Goal: Task Accomplishment & Management: Complete application form

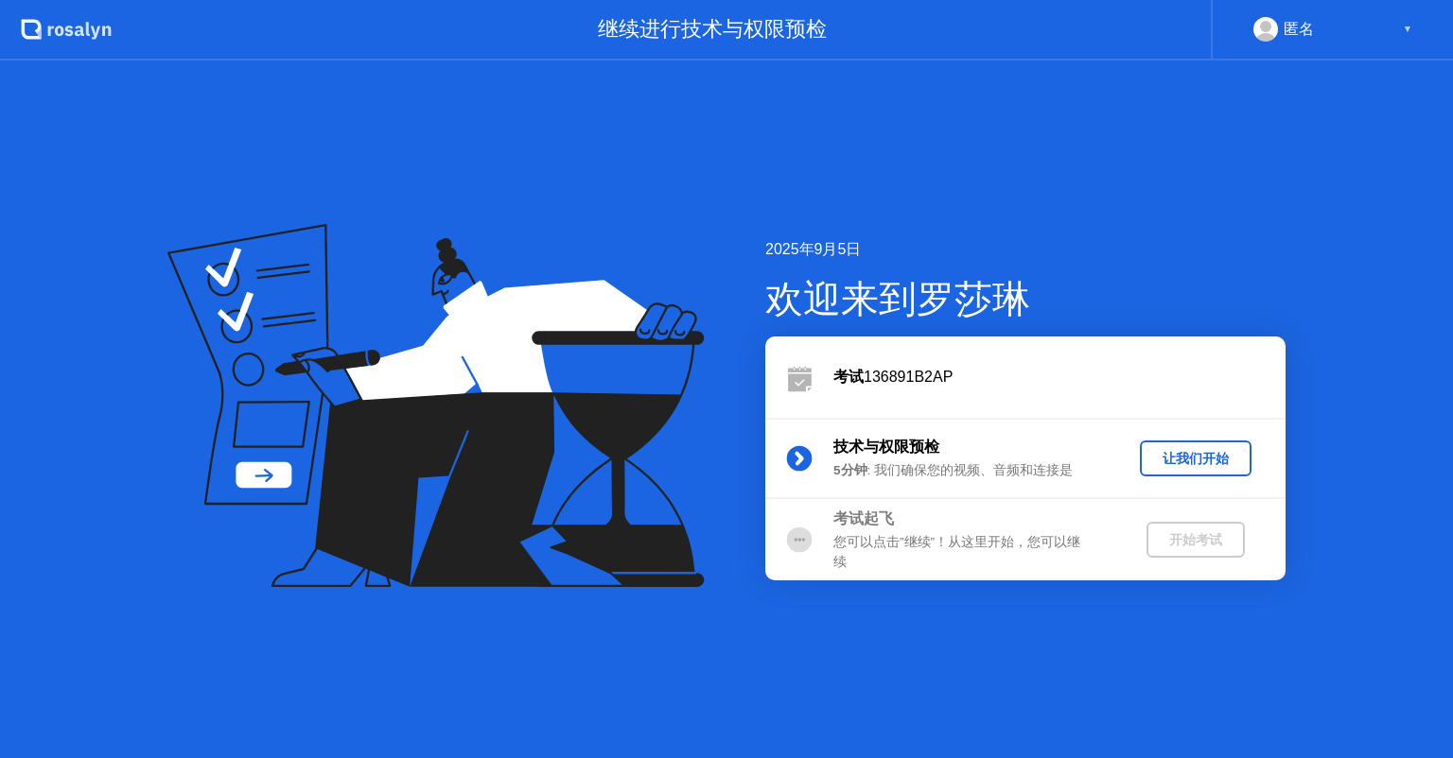
click at [1171, 457] on div "让我们开始" at bounding box center [1195, 459] width 96 height 18
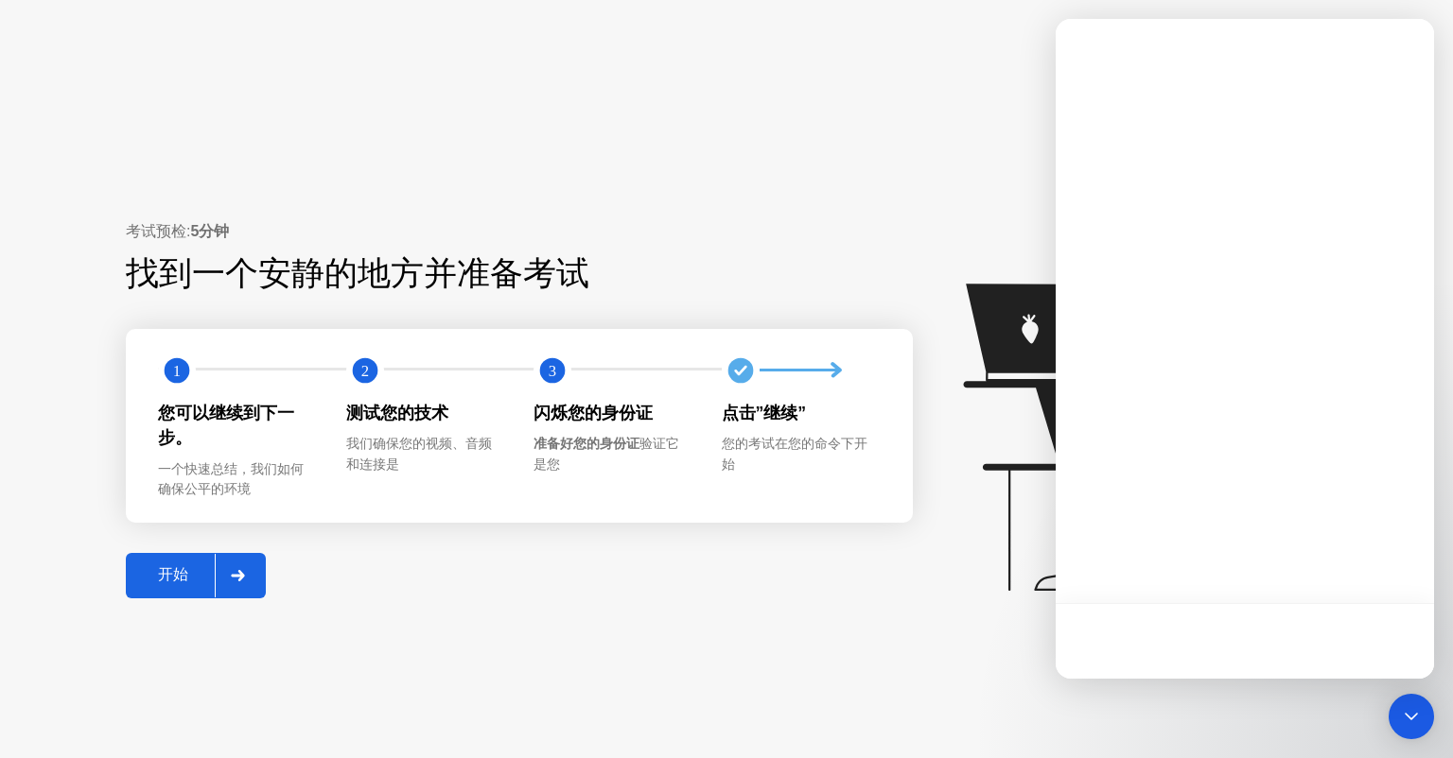
click at [176, 570] on div "开始" at bounding box center [172, 576] width 83 height 20
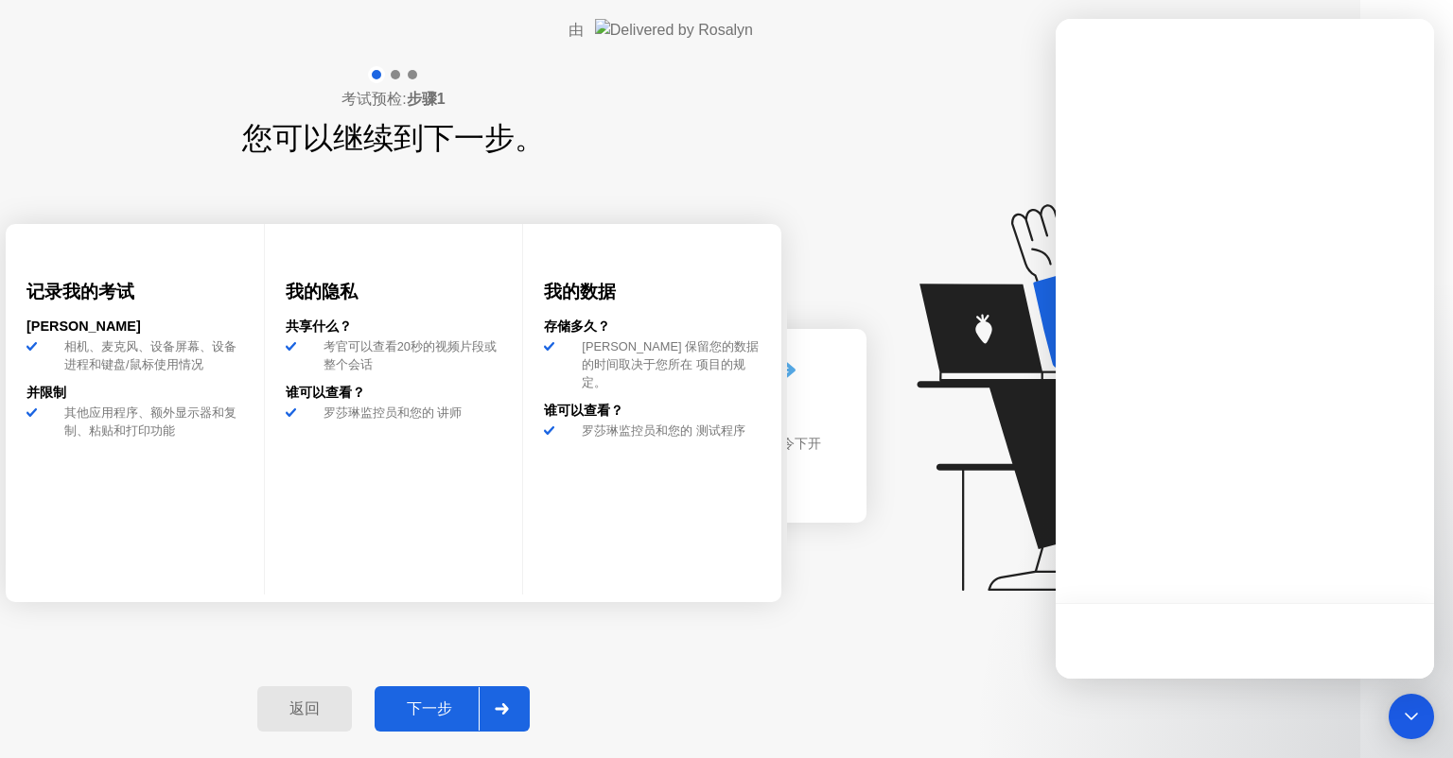
click at [479, 700] on div "下一步" at bounding box center [429, 710] width 98 height 20
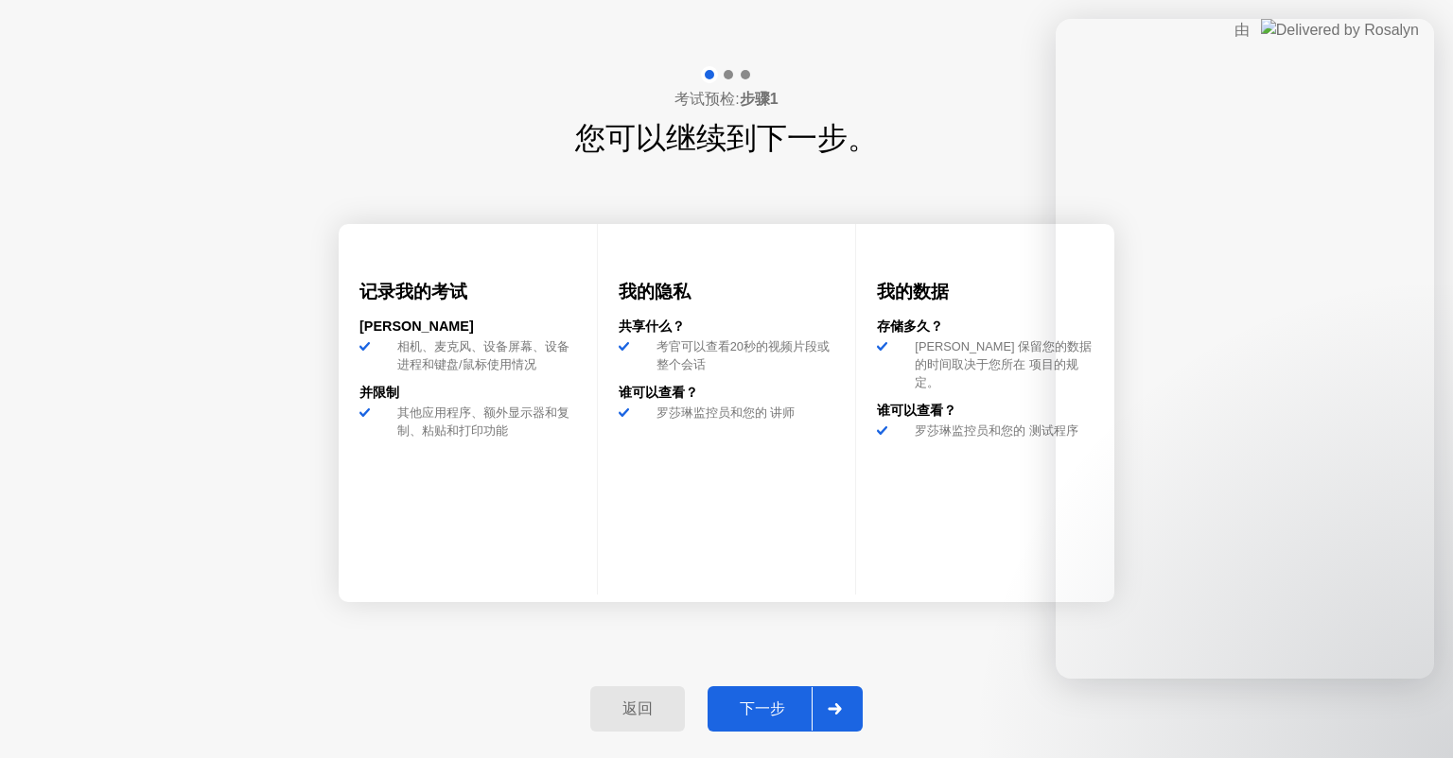
select select "Available cameras"
select select "Available speakers"
select select "Available microphones"
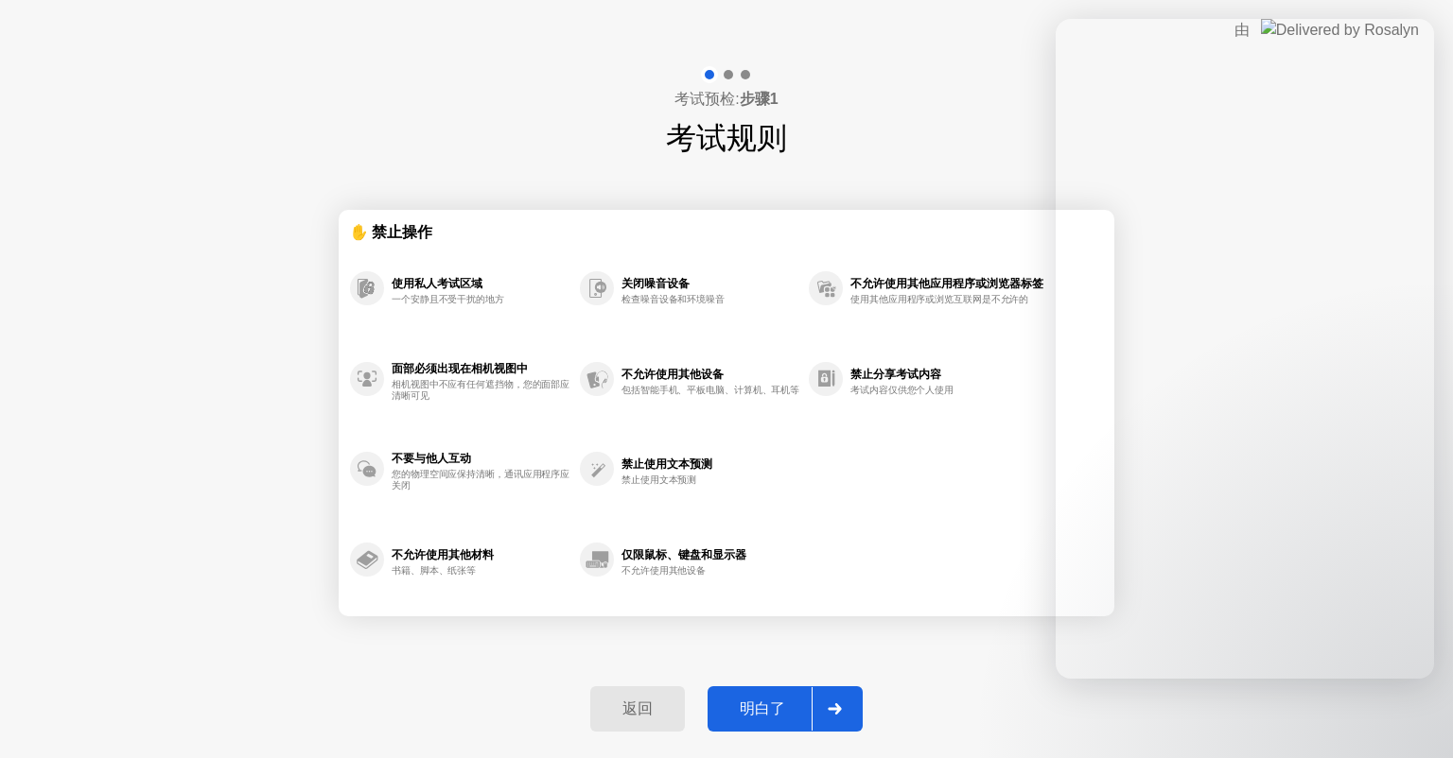
select select "**********"
select select "*******"
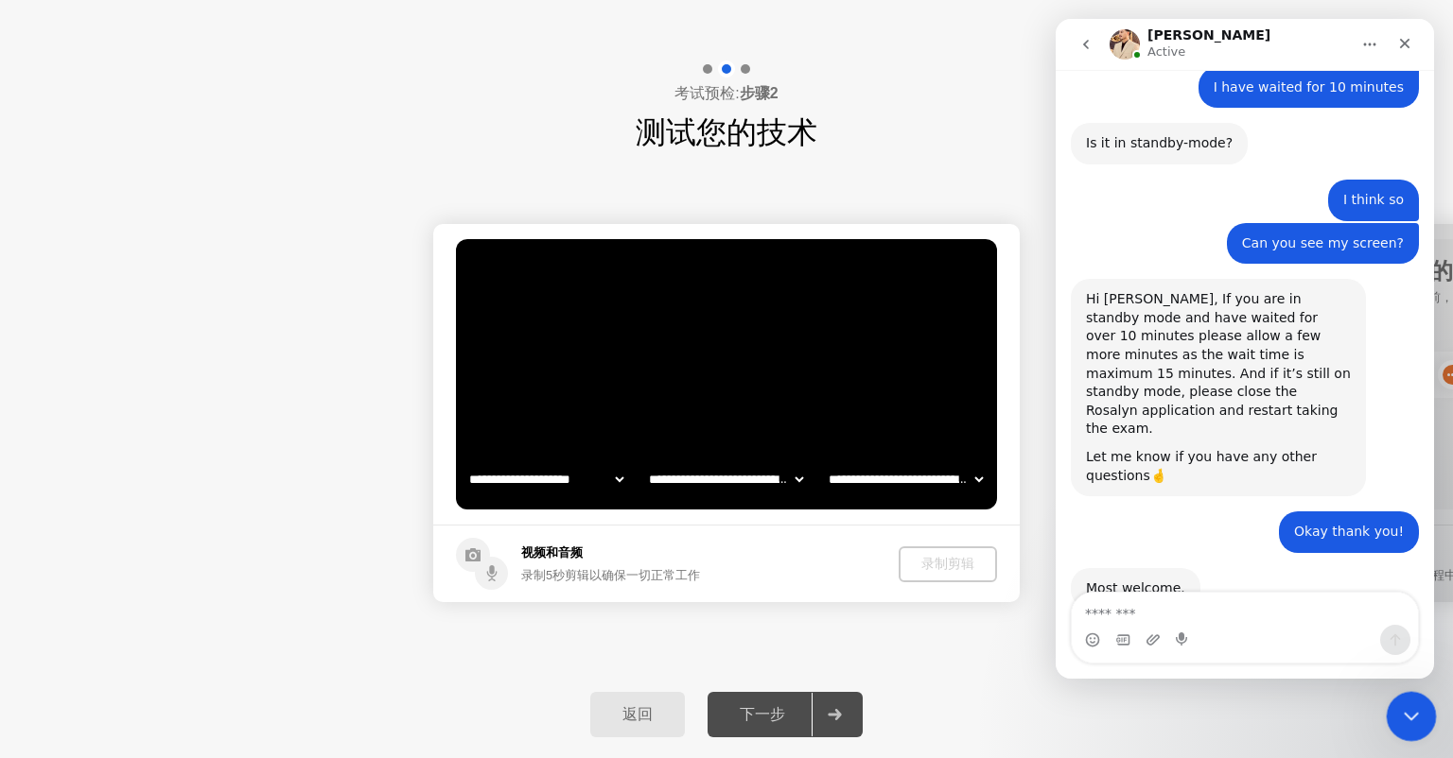
click at [1413, 713] on icon "Close Intercom Messenger" at bounding box center [1408, 714] width 23 height 23
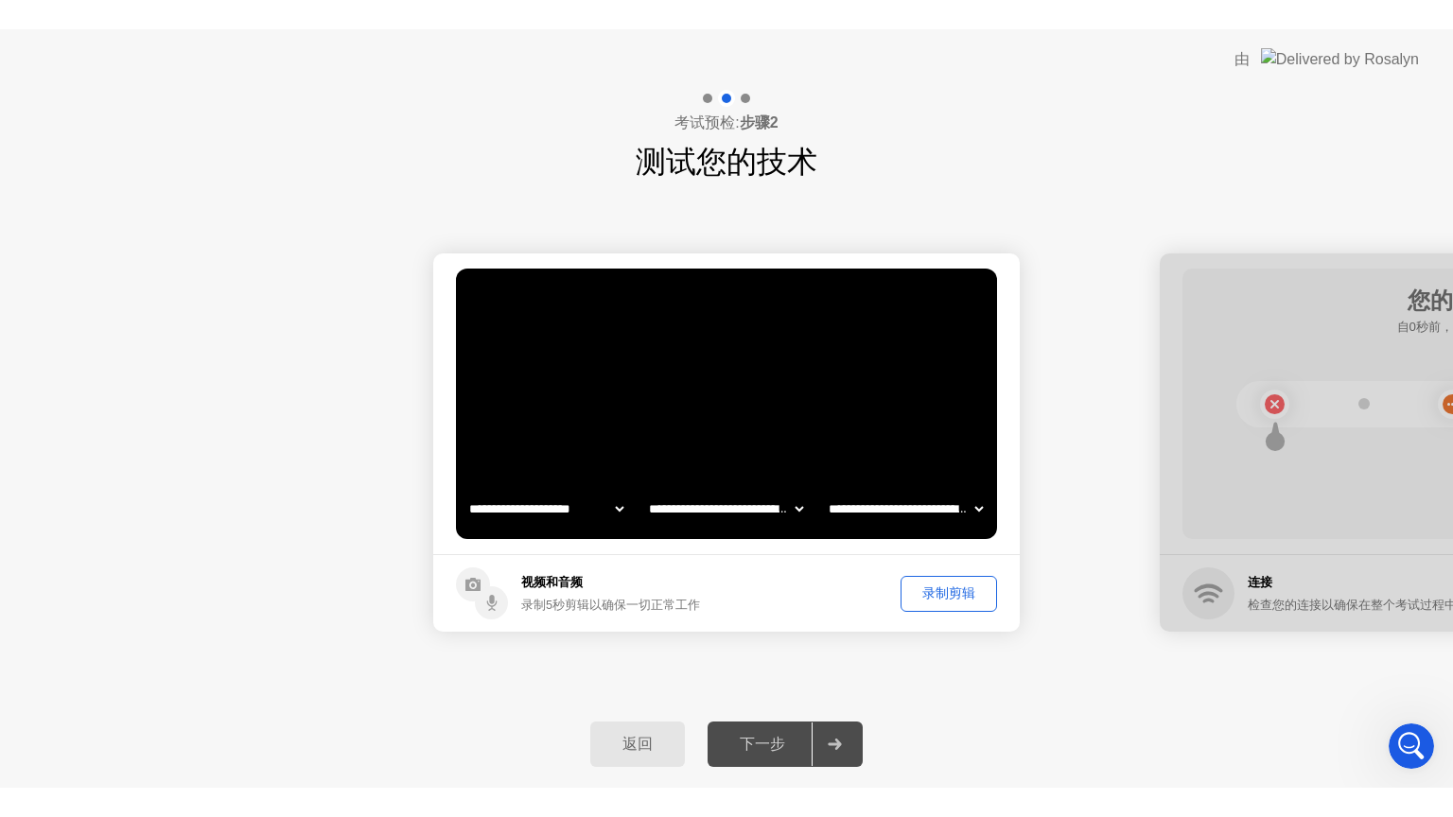
scroll to position [1390, 0]
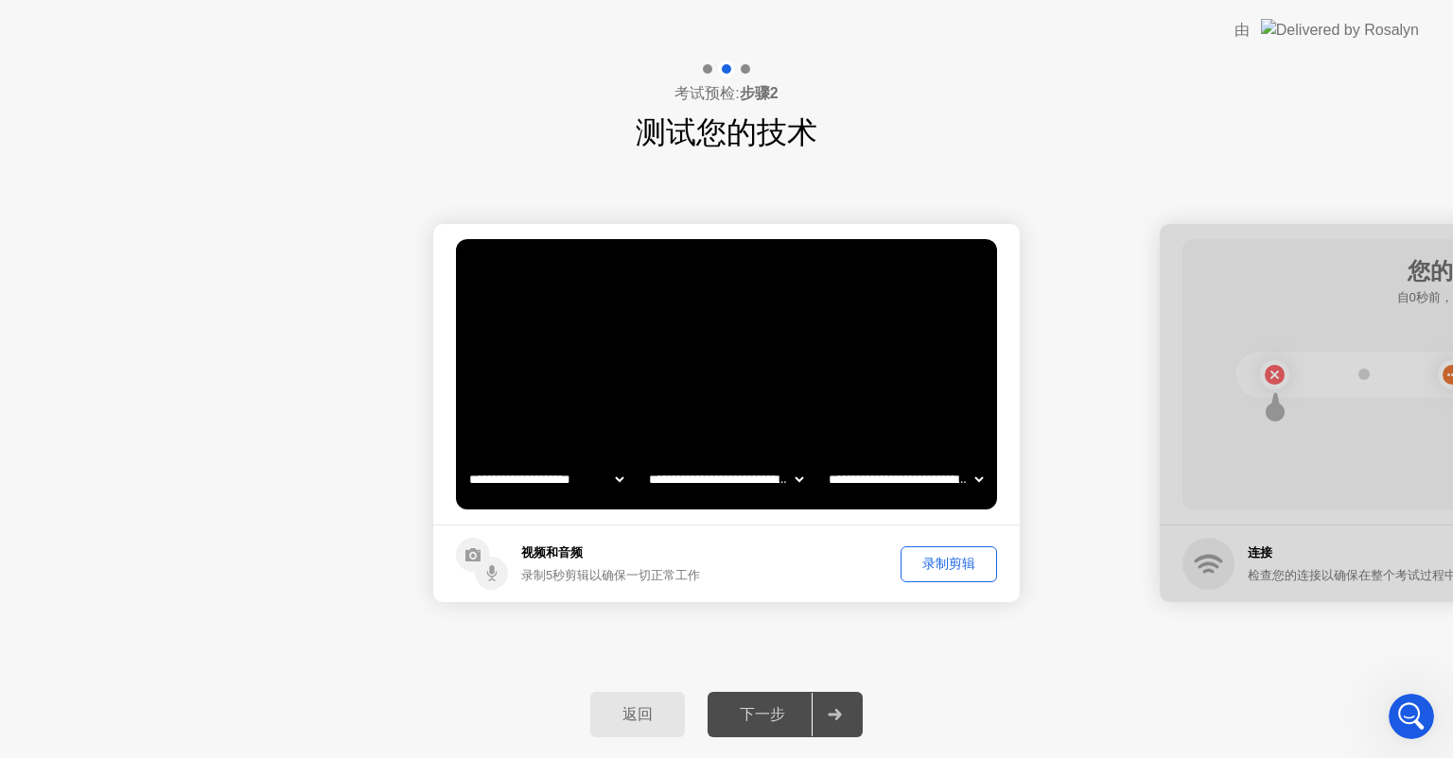
click at [949, 566] on div "录制剪辑" at bounding box center [948, 564] width 83 height 18
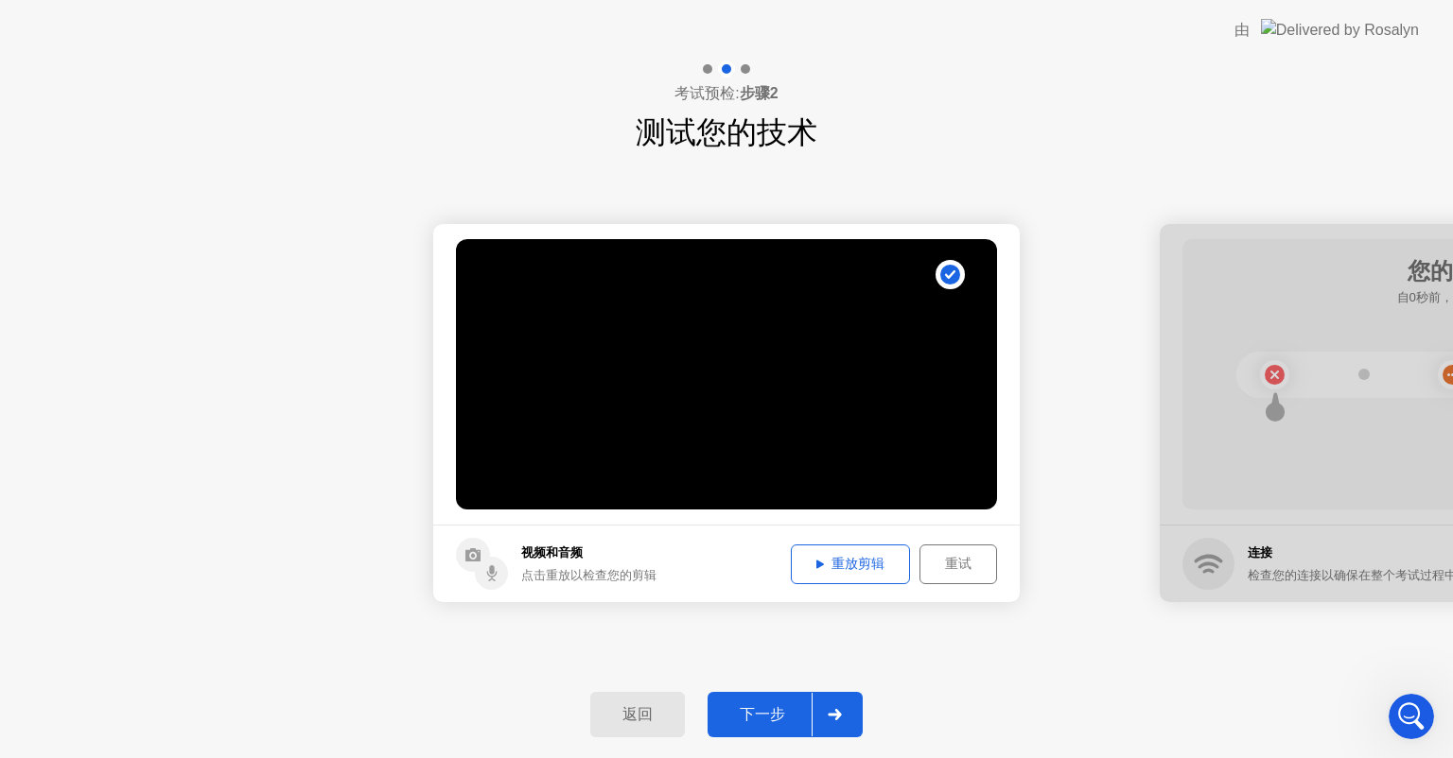
click at [870, 574] on button "重放剪辑" at bounding box center [850, 565] width 119 height 40
click at [786, 718] on div "下一步" at bounding box center [762, 716] width 98 height 20
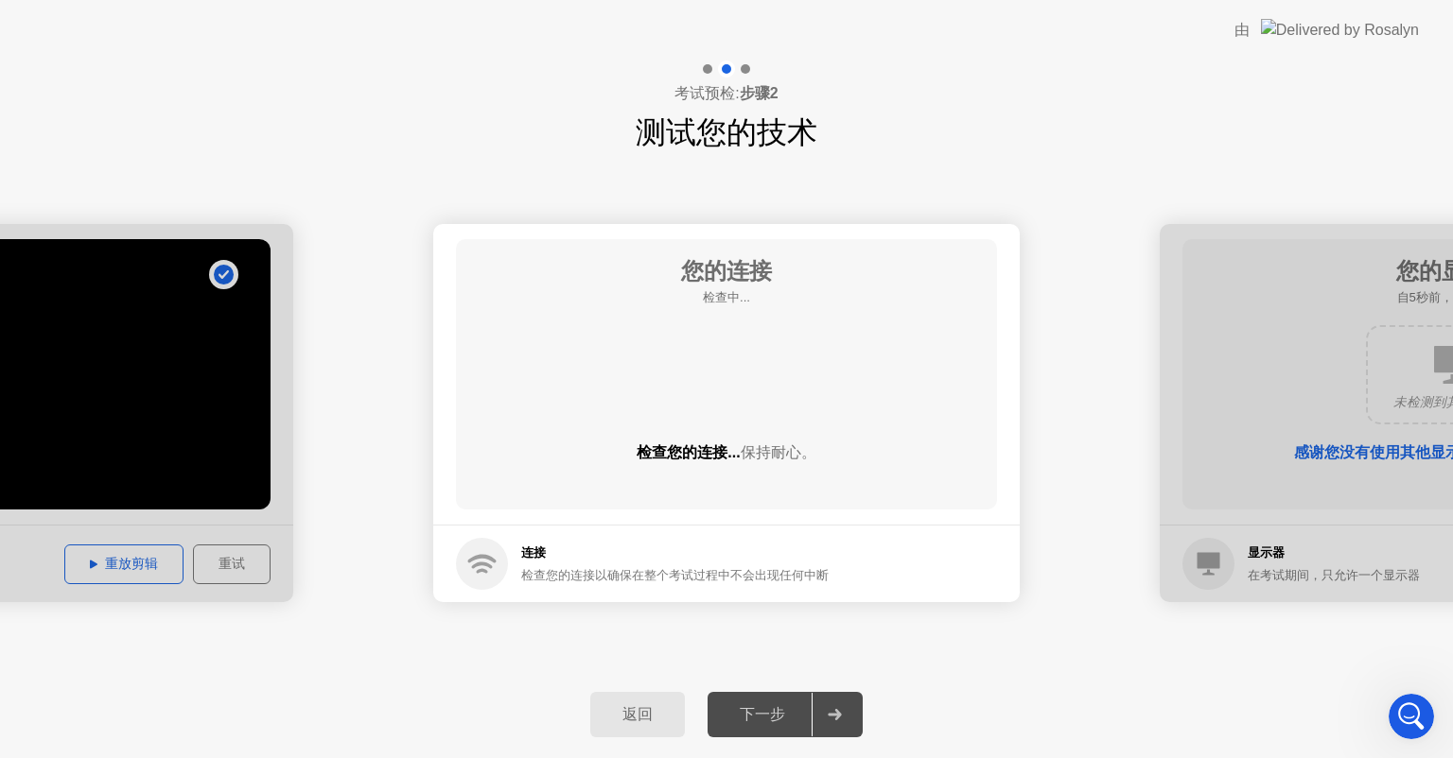
click at [144, 569] on div at bounding box center [0, 413] width 586 height 378
click at [658, 711] on div "返回" at bounding box center [637, 716] width 83 height 20
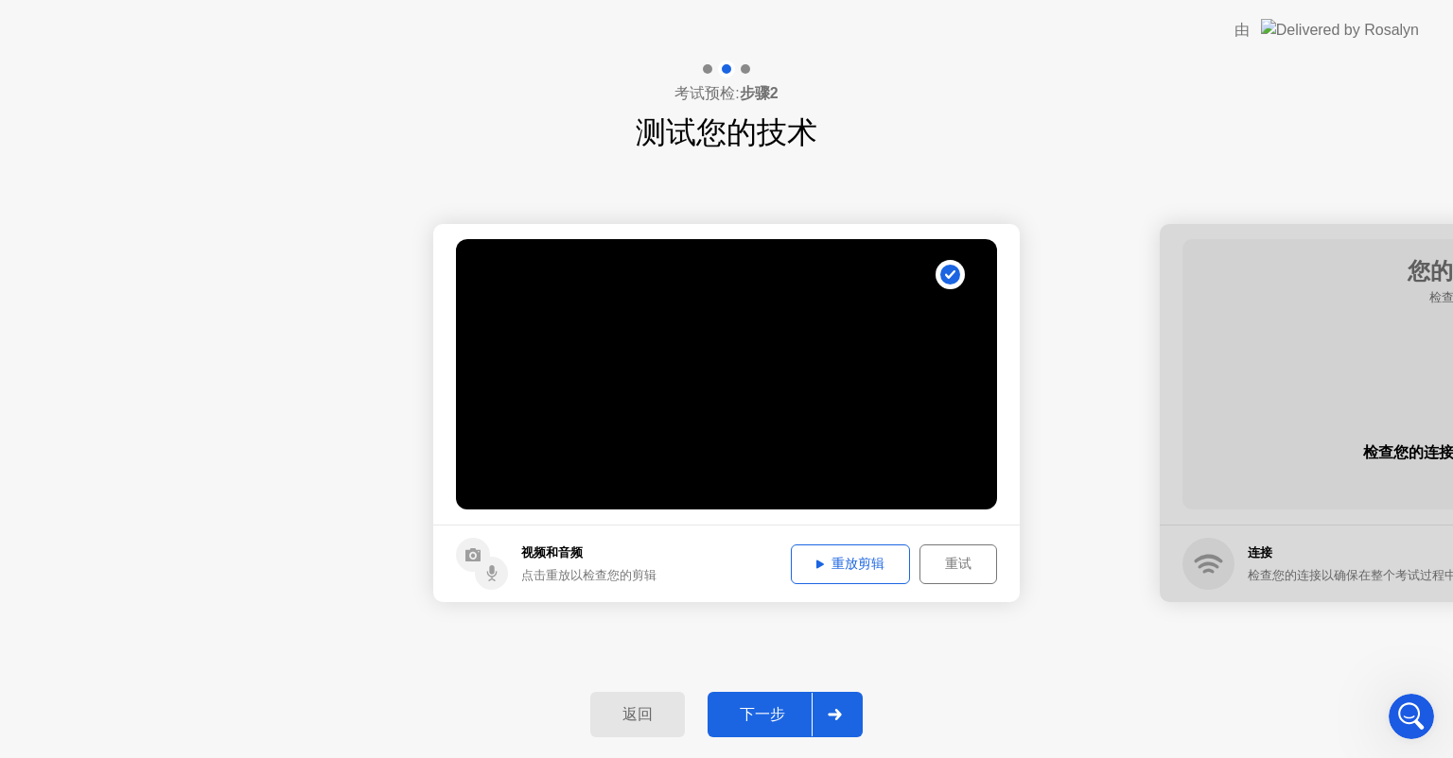
click at [934, 566] on div "重试" at bounding box center [958, 564] width 64 height 18
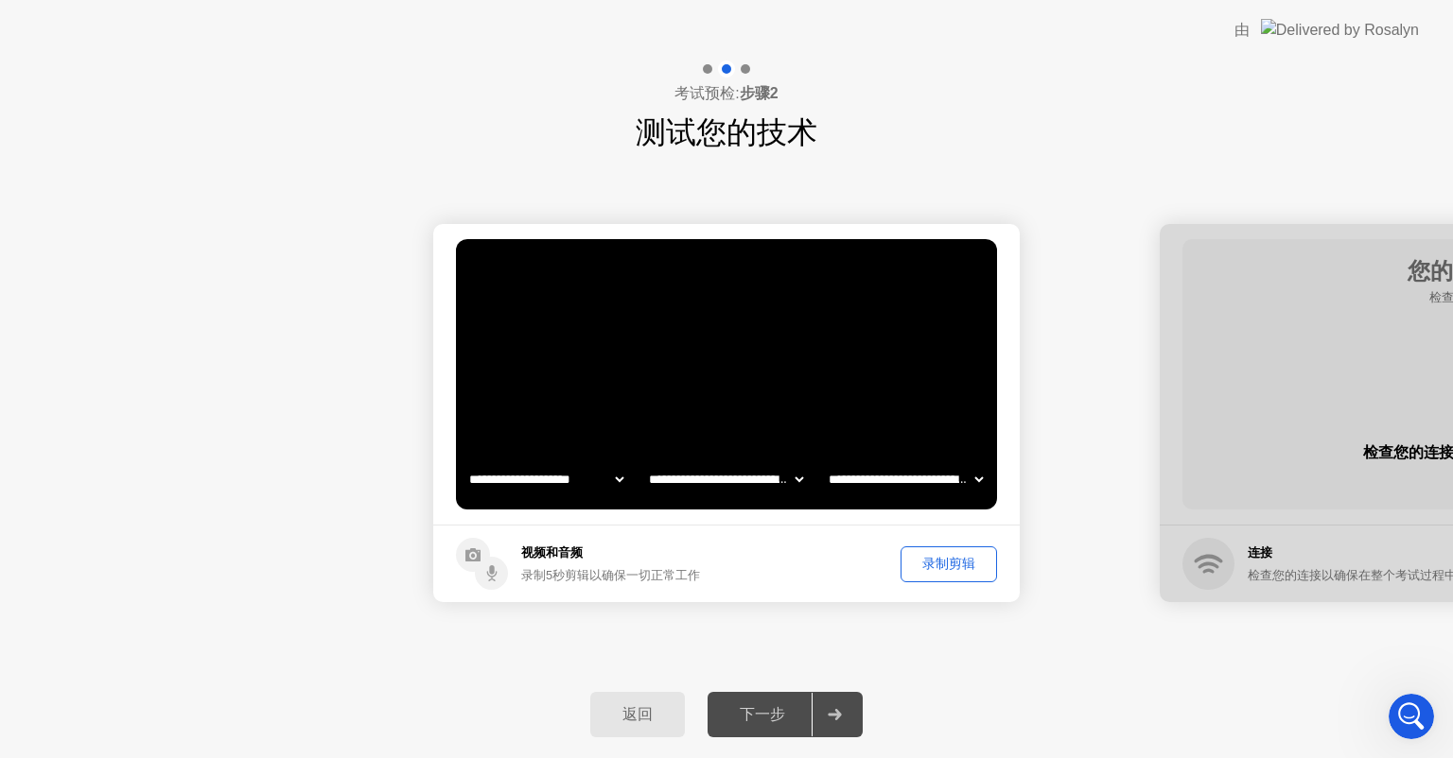
click at [917, 564] on div "录制剪辑" at bounding box center [948, 564] width 83 height 18
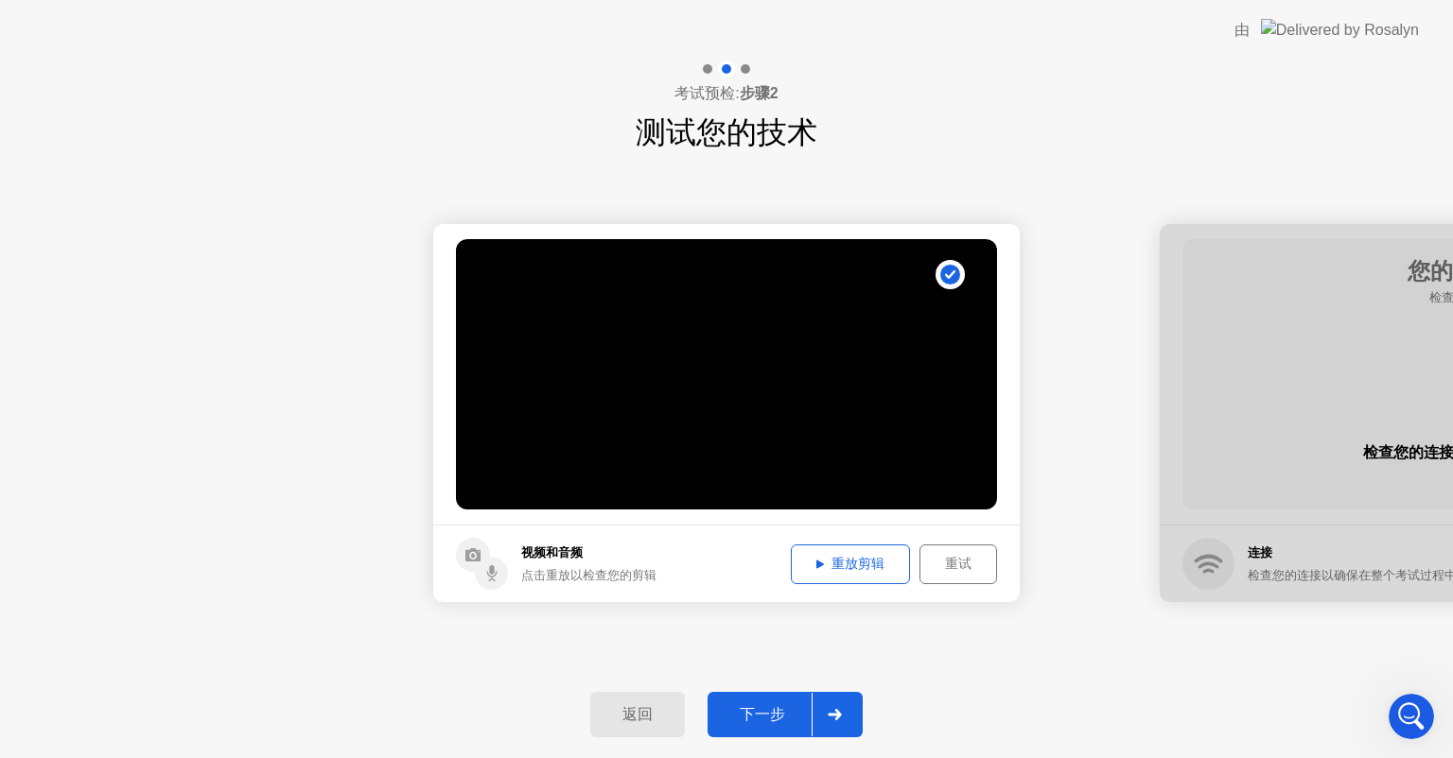
click at [848, 555] on div "重放剪辑" at bounding box center [850, 564] width 106 height 18
click at [776, 716] on div "下一步" at bounding box center [762, 716] width 98 height 20
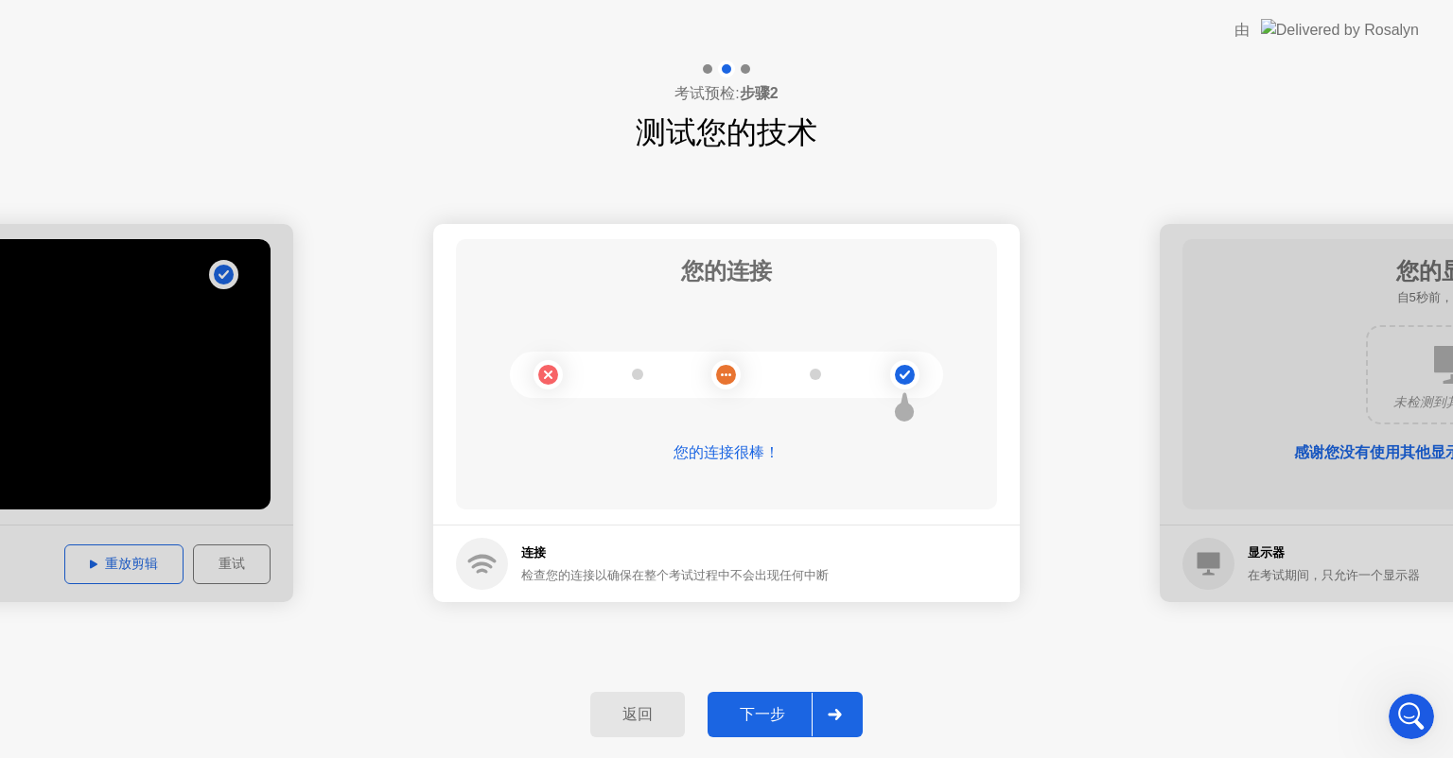
click at [836, 714] on icon at bounding box center [834, 714] width 13 height 11
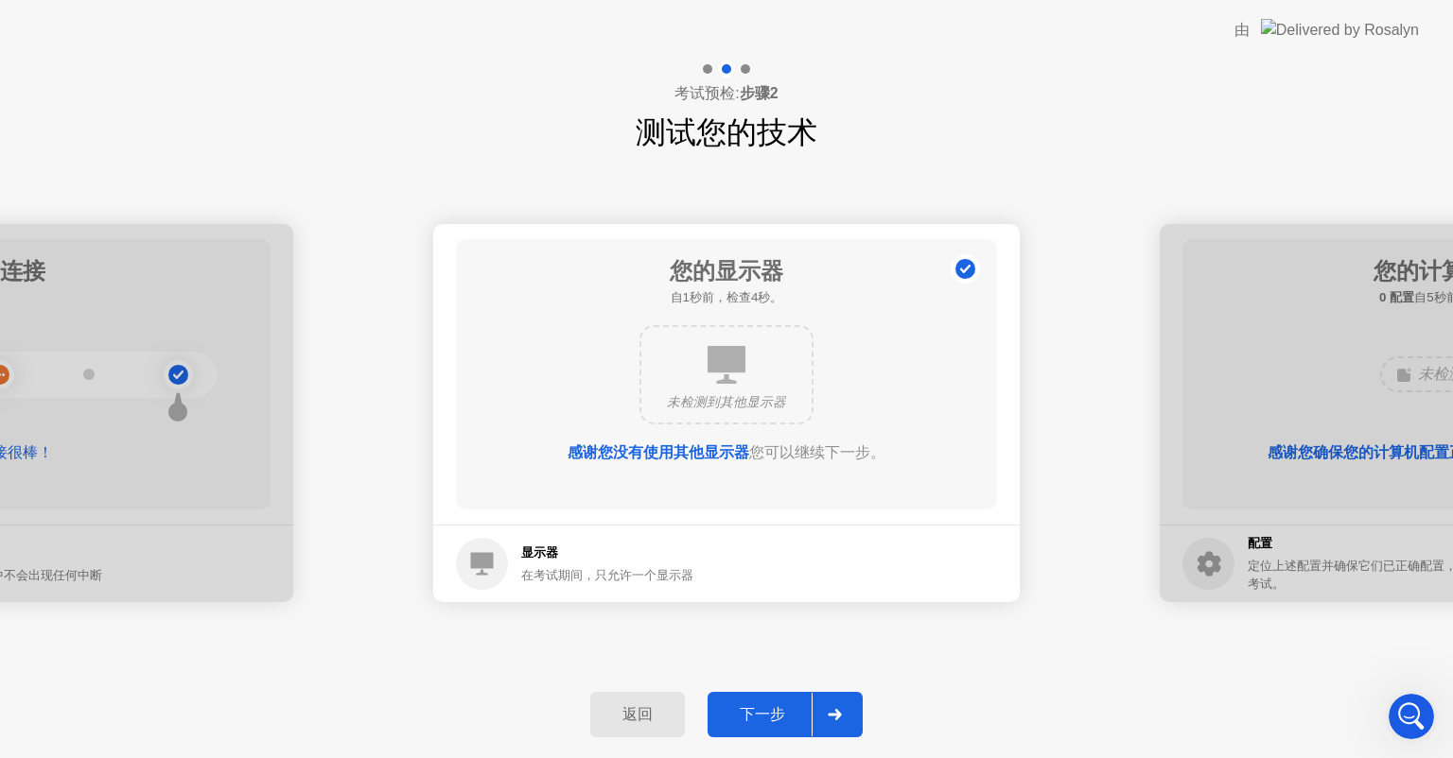
click at [836, 714] on icon at bounding box center [834, 714] width 13 height 11
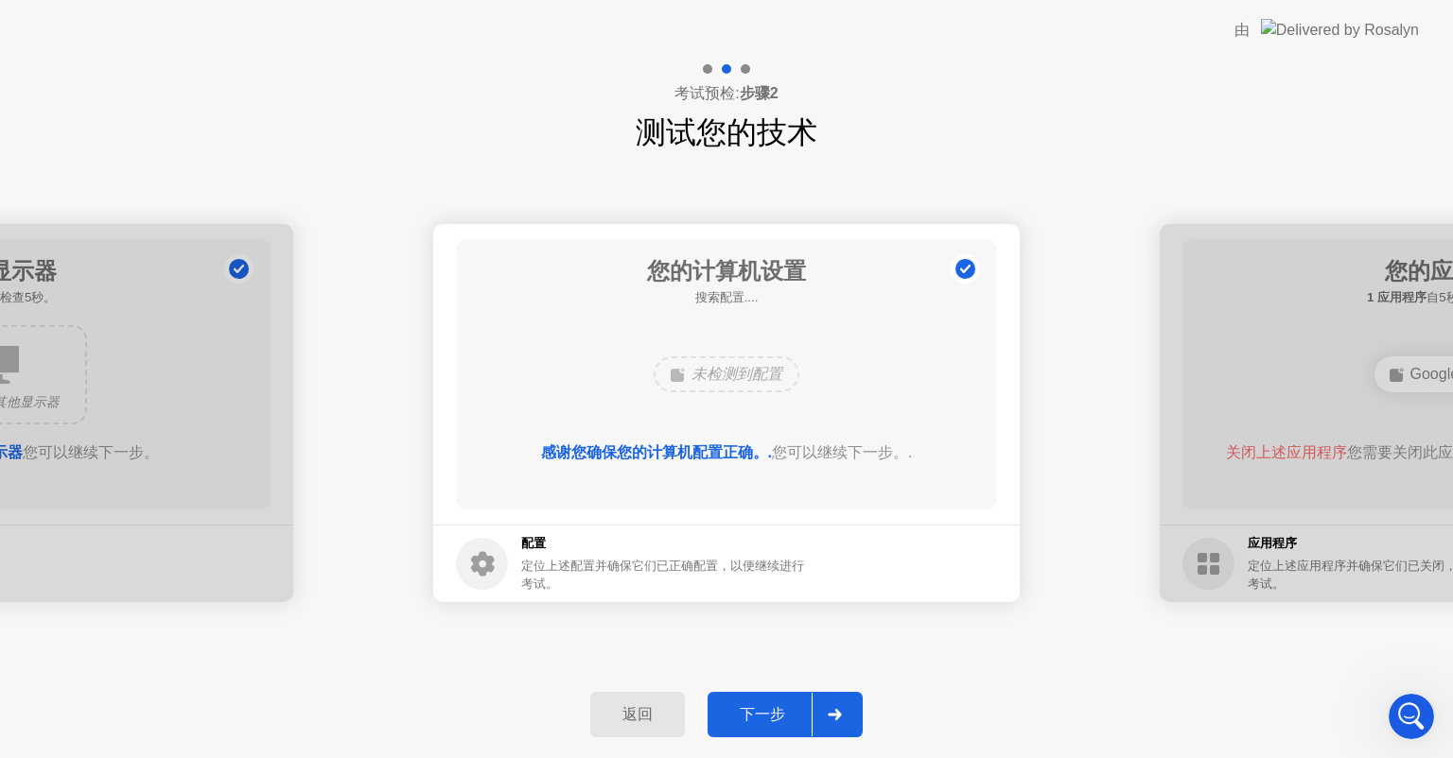
click at [836, 714] on icon at bounding box center [834, 714] width 13 height 11
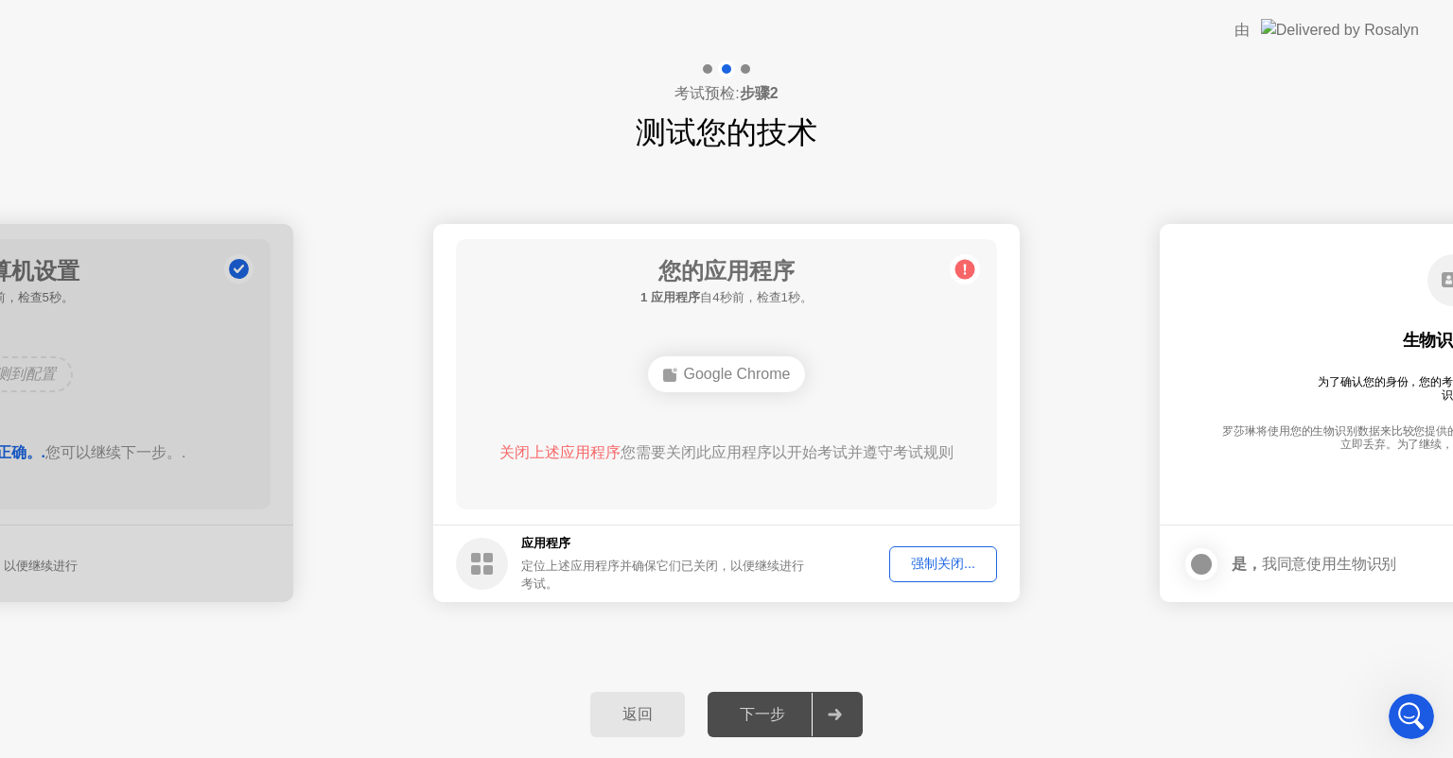
click at [756, 378] on div "Google Chrome" at bounding box center [727, 375] width 158 height 36
click at [794, 443] on div "关闭上述应用程序 您需要关闭此应用程序以开始考试并遵守考试规则" at bounding box center [726, 453] width 487 height 23
click at [772, 711] on div "下一步" at bounding box center [762, 716] width 98 height 20
click at [784, 720] on div "下一步" at bounding box center [762, 716] width 98 height 20
click at [836, 524] on main "您的应用程序 1 应用程序 自4秒前，检查1秒。 Google Chrome 关闭上述应用程序 您需要关闭此应用程序以开始考试并遵守考试规则" at bounding box center [726, 374] width 586 height 301
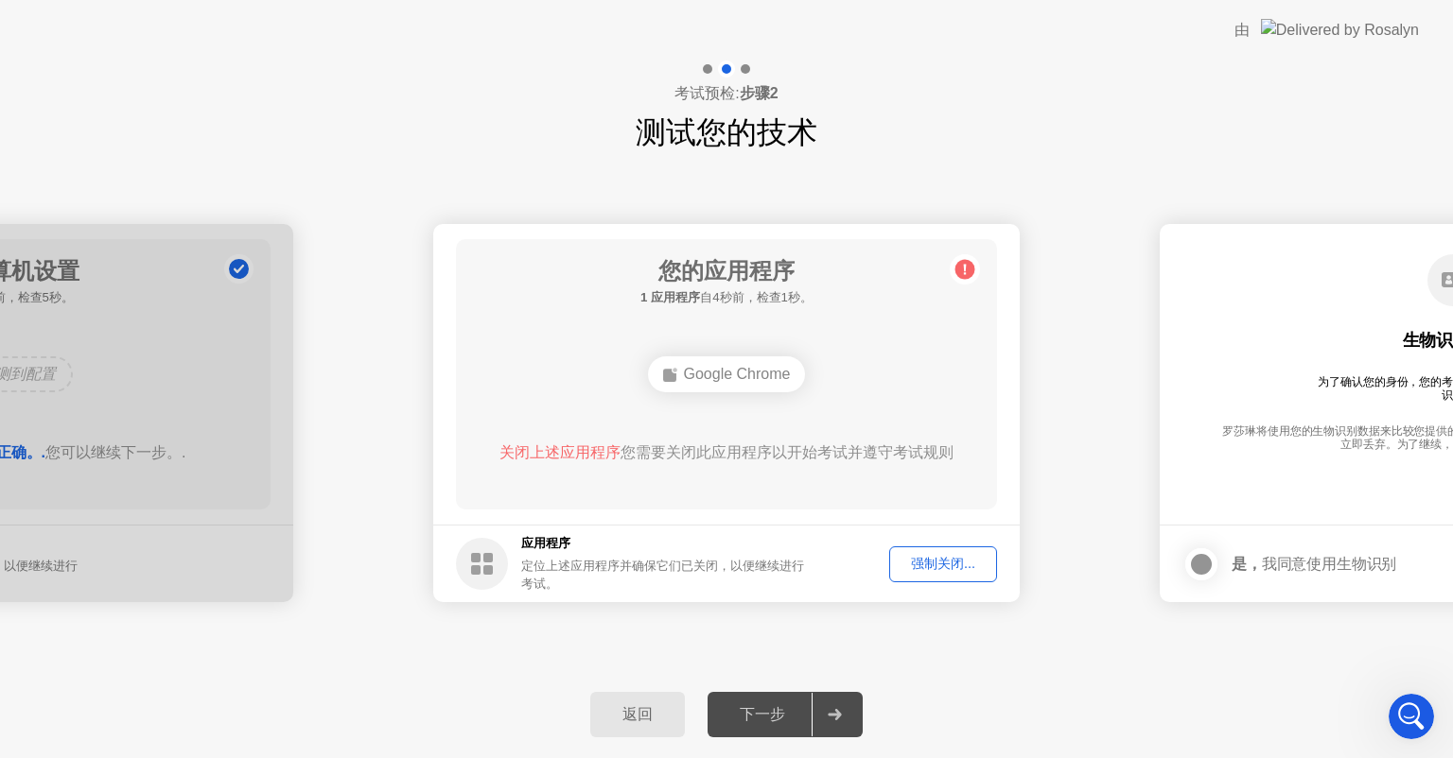
drag, startPoint x: 711, startPoint y: 367, endPoint x: 972, endPoint y: 332, distance: 263.4
click at [710, 370] on div "Google Chrome" at bounding box center [727, 375] width 158 height 36
click at [953, 262] on icon at bounding box center [965, 269] width 30 height 30
click at [487, 558] on rect at bounding box center [487, 557] width 9 height 9
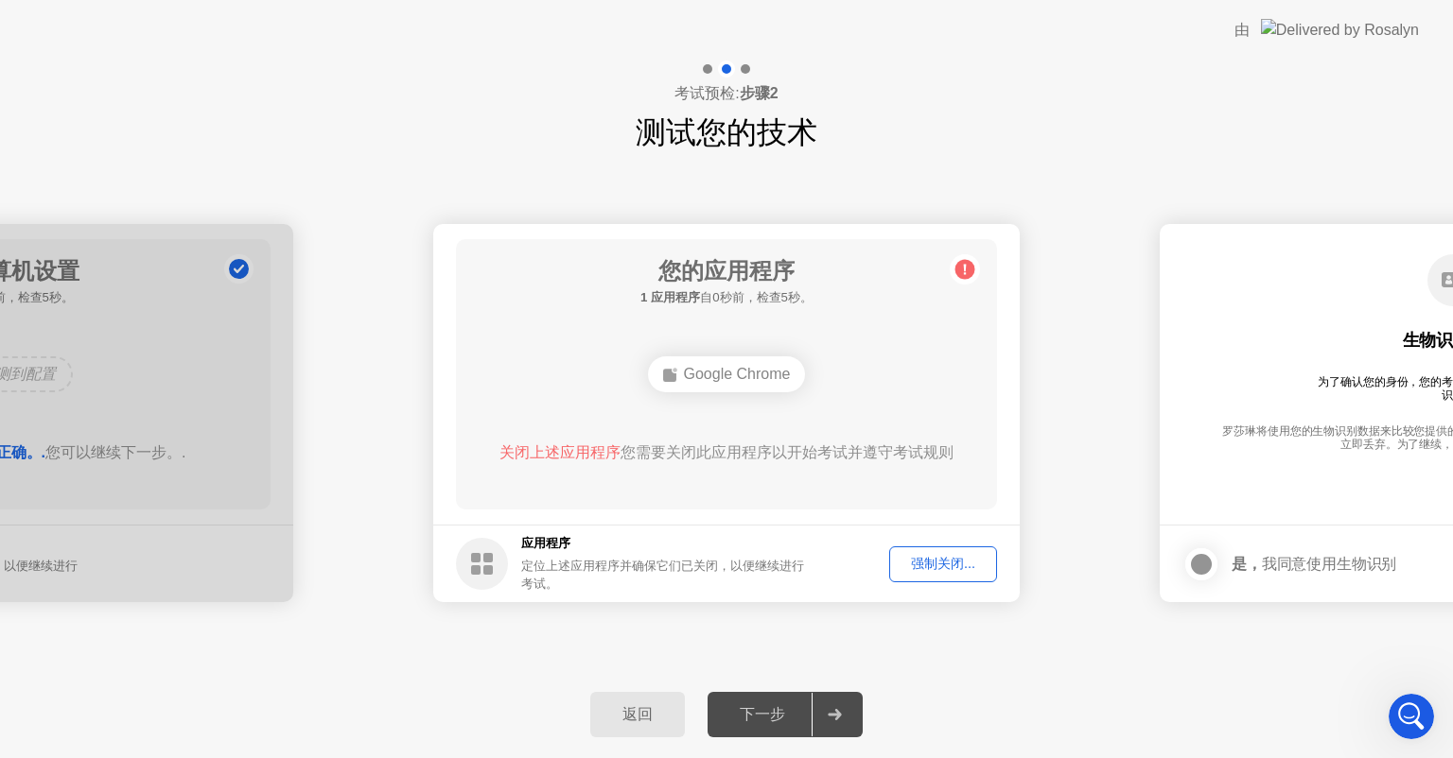
click at [753, 712] on div "下一步" at bounding box center [762, 716] width 98 height 20
click at [661, 722] on div "返回" at bounding box center [637, 716] width 83 height 20
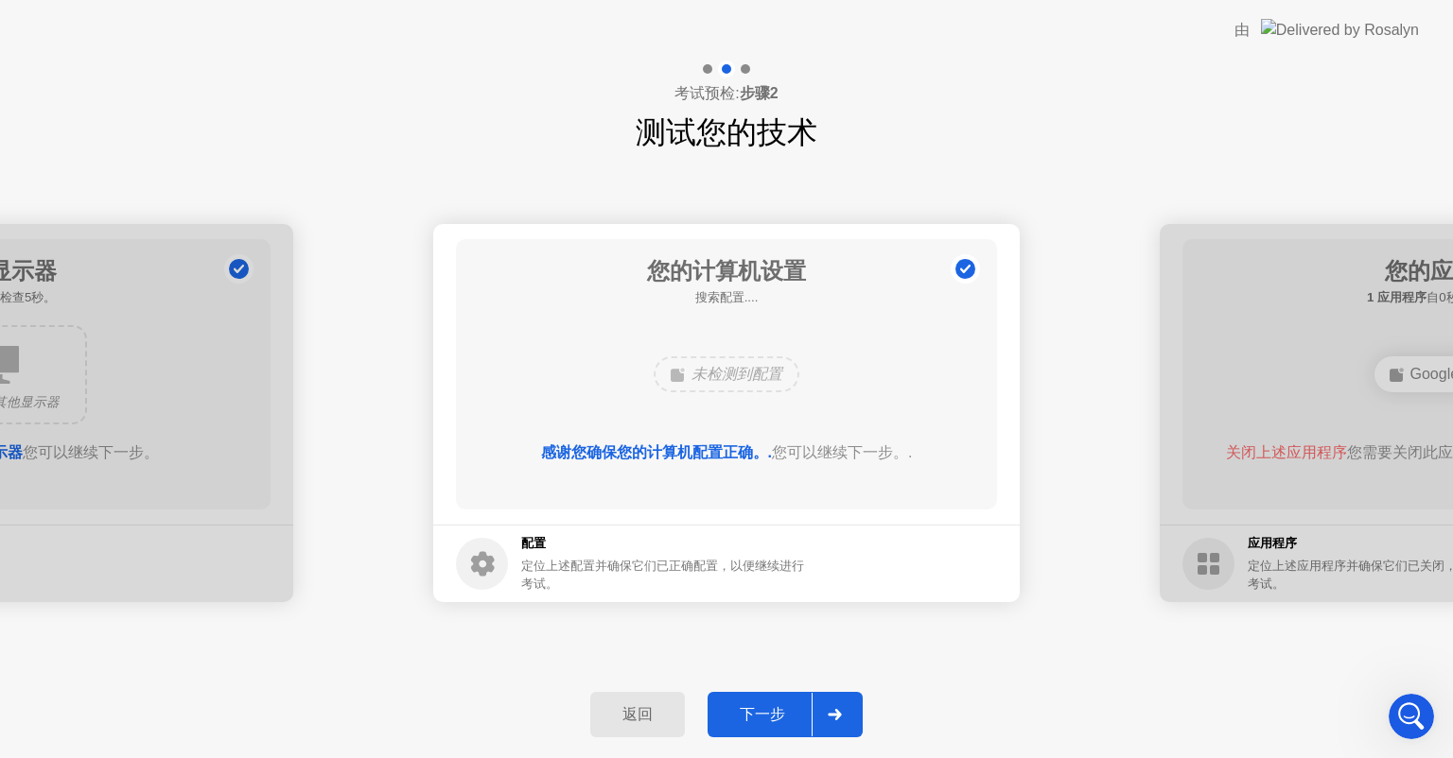
click at [773, 725] on div "下一步" at bounding box center [762, 716] width 98 height 20
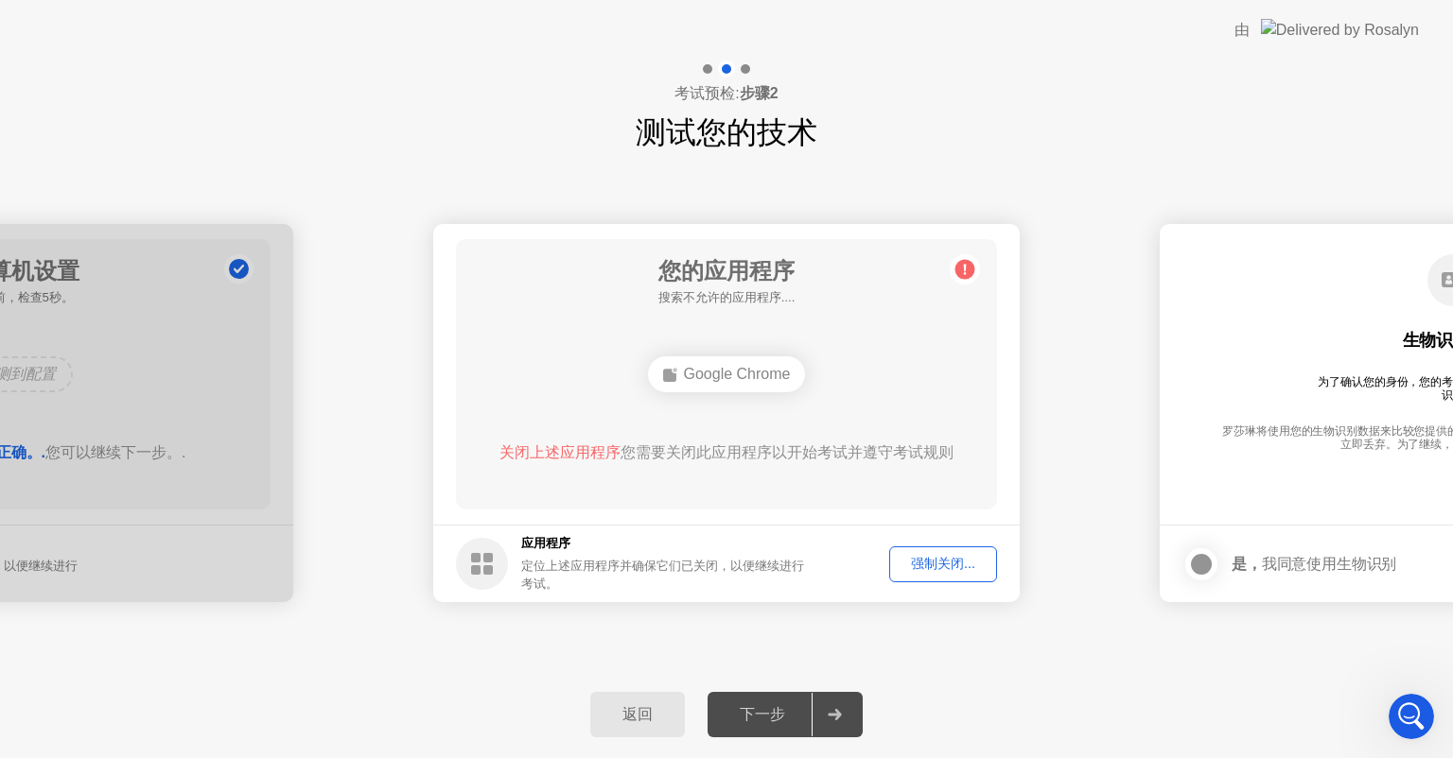
click at [795, 718] on div "下一步" at bounding box center [762, 716] width 98 height 20
click at [963, 575] on button "强制关闭..." at bounding box center [943, 565] width 108 height 36
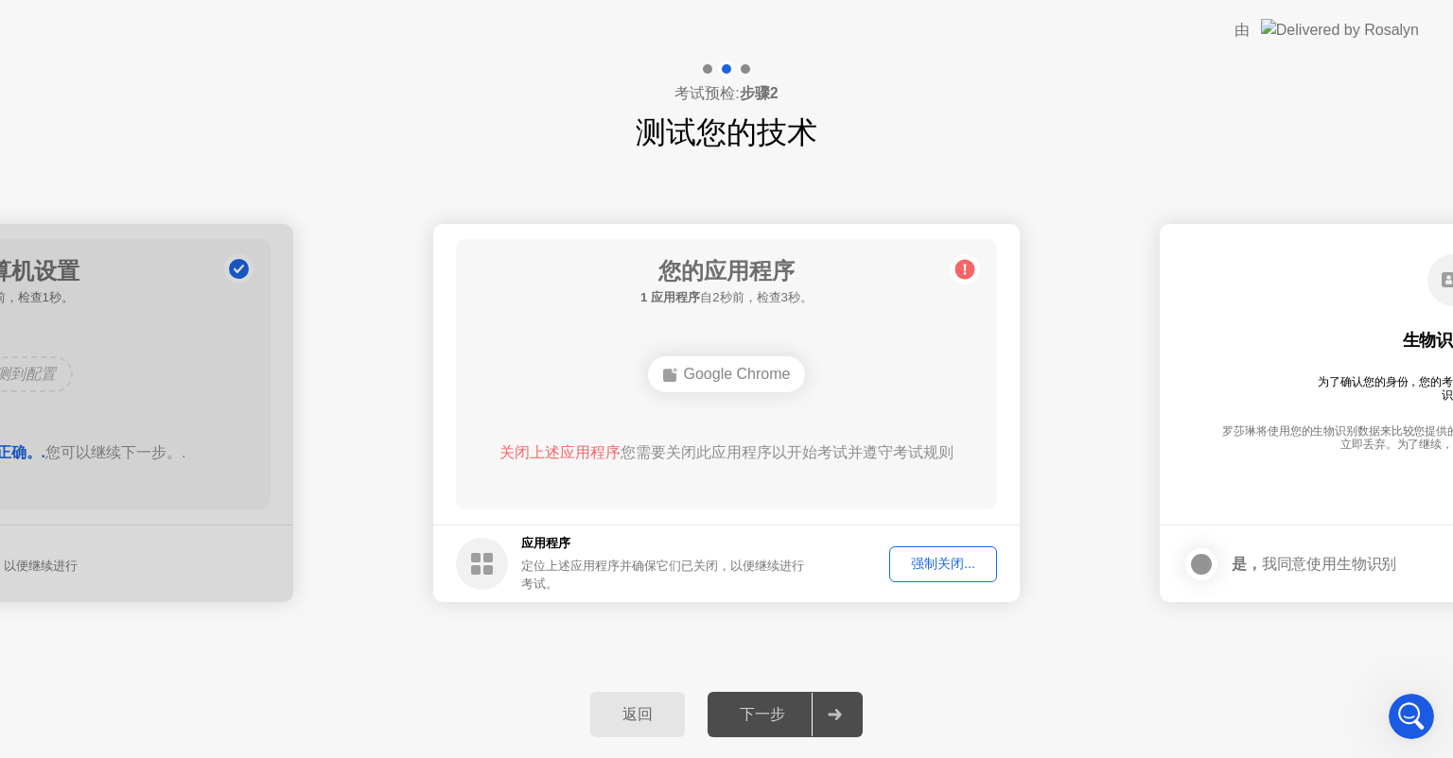
click at [912, 560] on div "强制关闭..." at bounding box center [943, 564] width 95 height 18
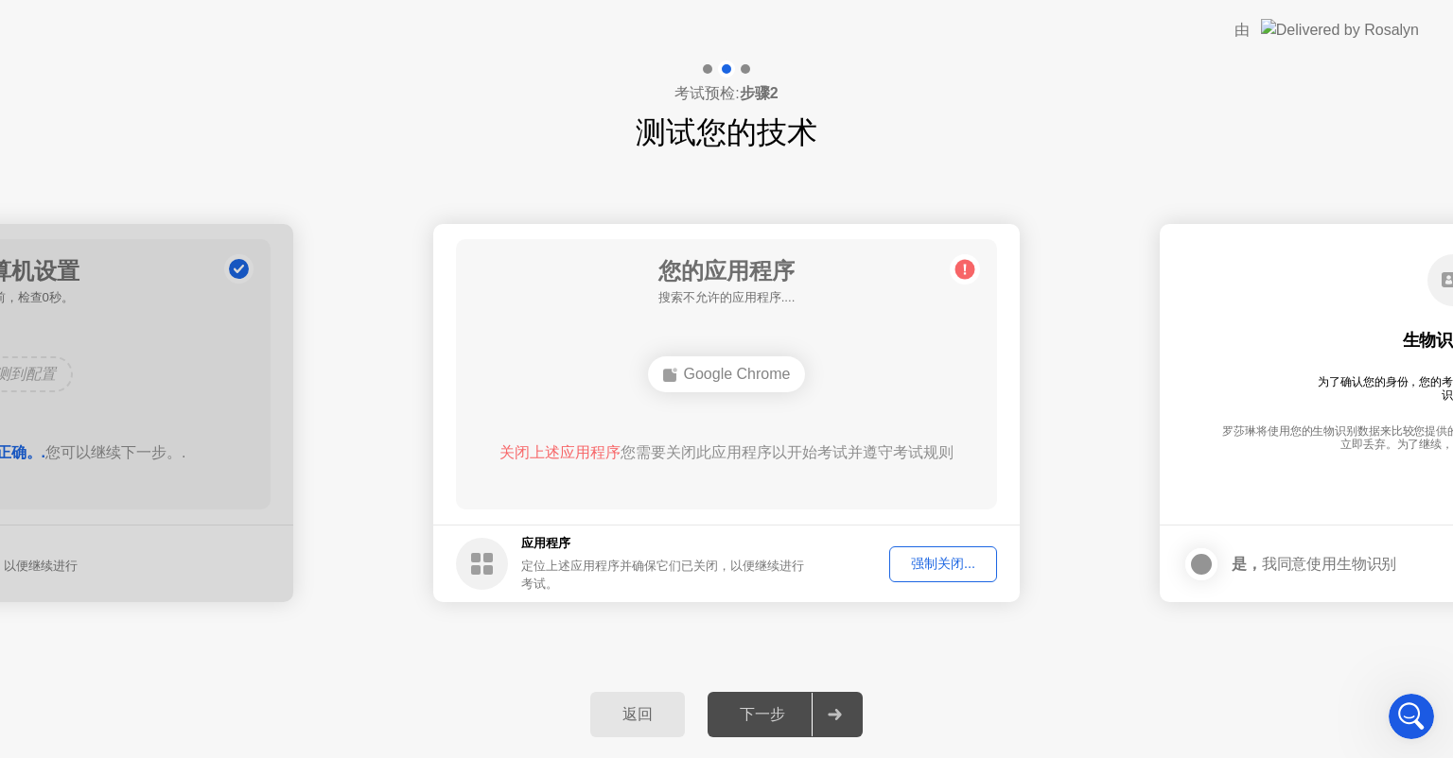
click at [935, 556] on div "强制关闭..." at bounding box center [943, 564] width 95 height 18
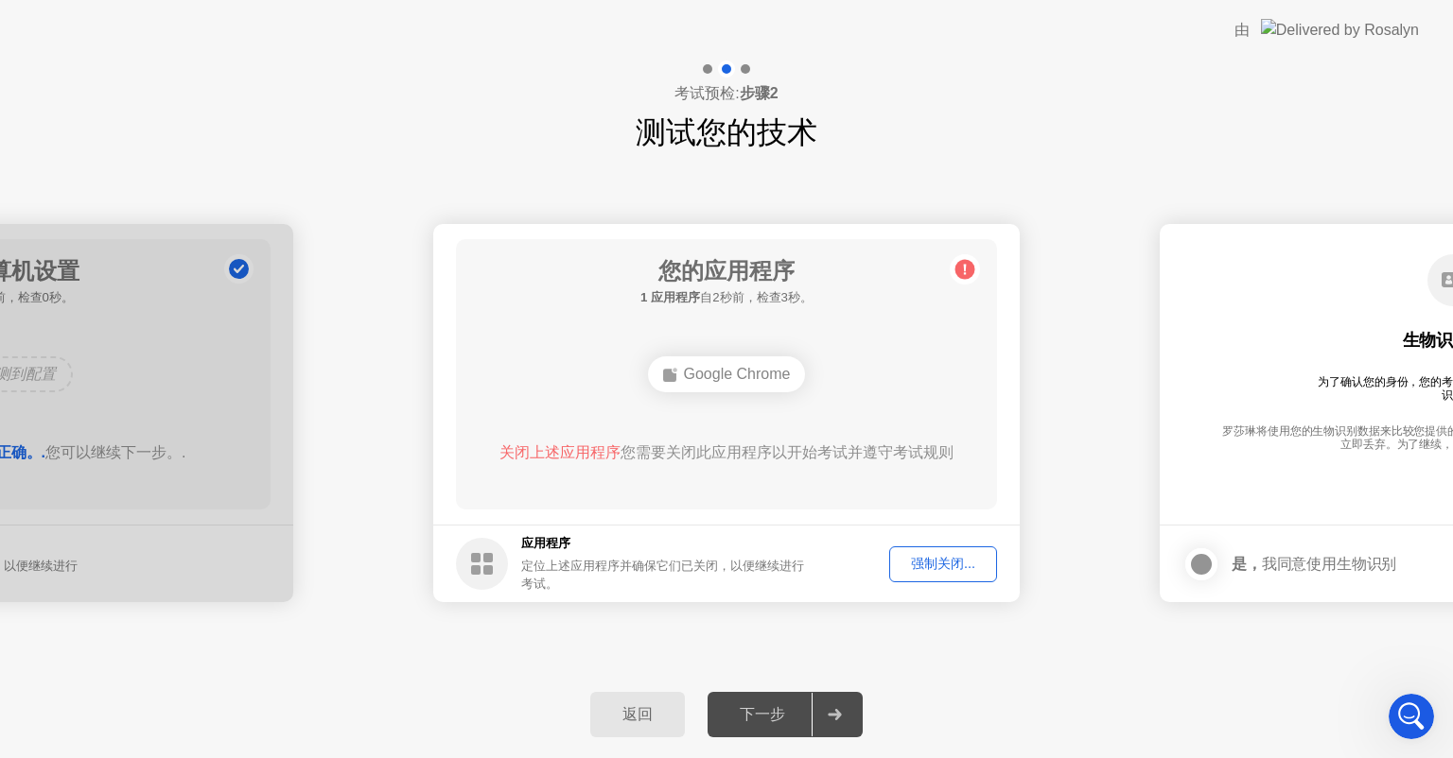
click at [723, 364] on div "Google Chrome" at bounding box center [727, 375] width 158 height 36
click at [737, 459] on div "关闭上述应用程序 您需要关闭此应用程序以开始考试并遵守考试规则" at bounding box center [726, 453] width 487 height 23
click at [954, 280] on icon at bounding box center [965, 269] width 30 height 30
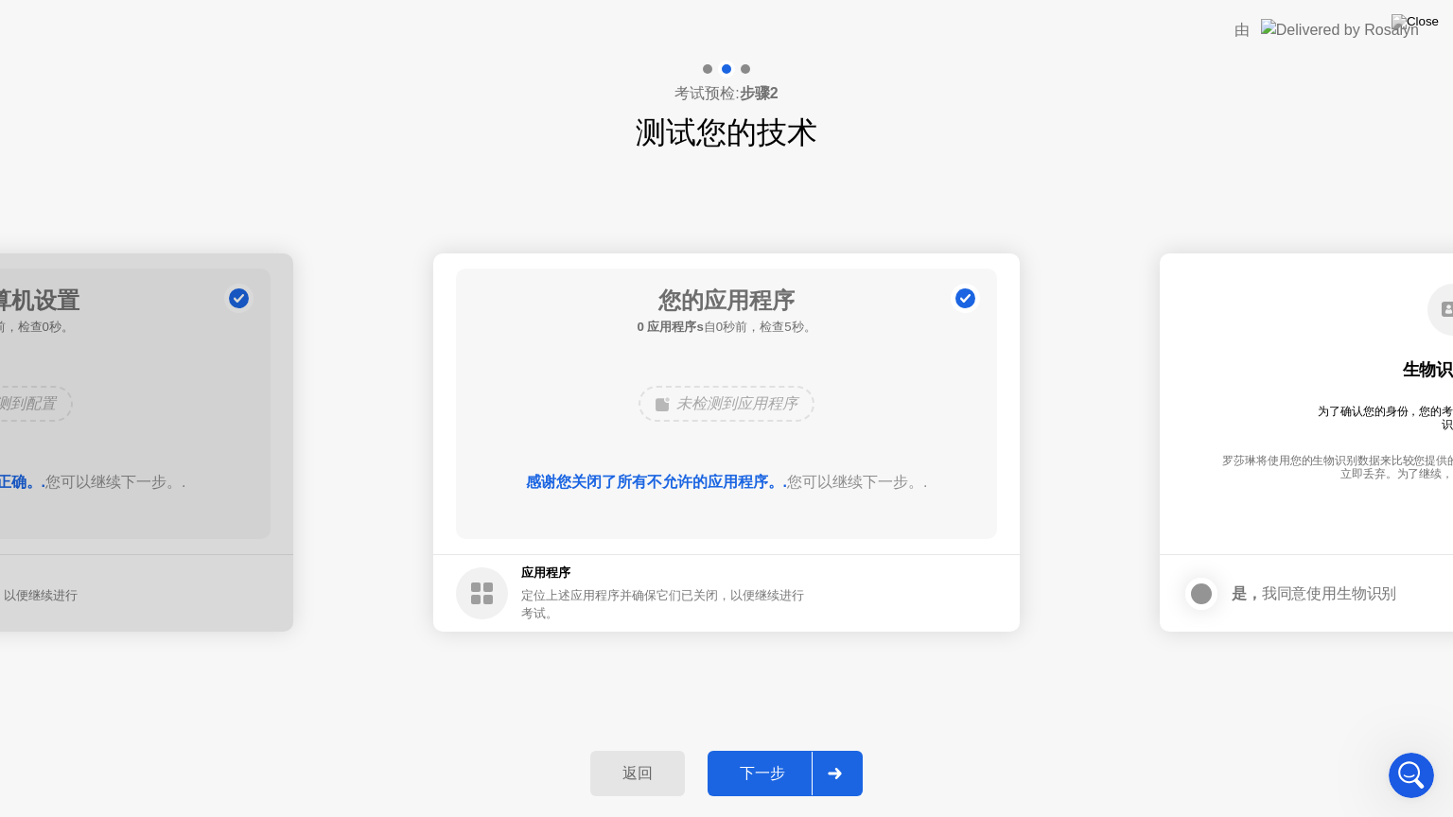
scroll to position [1385, 0]
click at [788, 758] on div "下一步" at bounding box center [762, 774] width 98 height 20
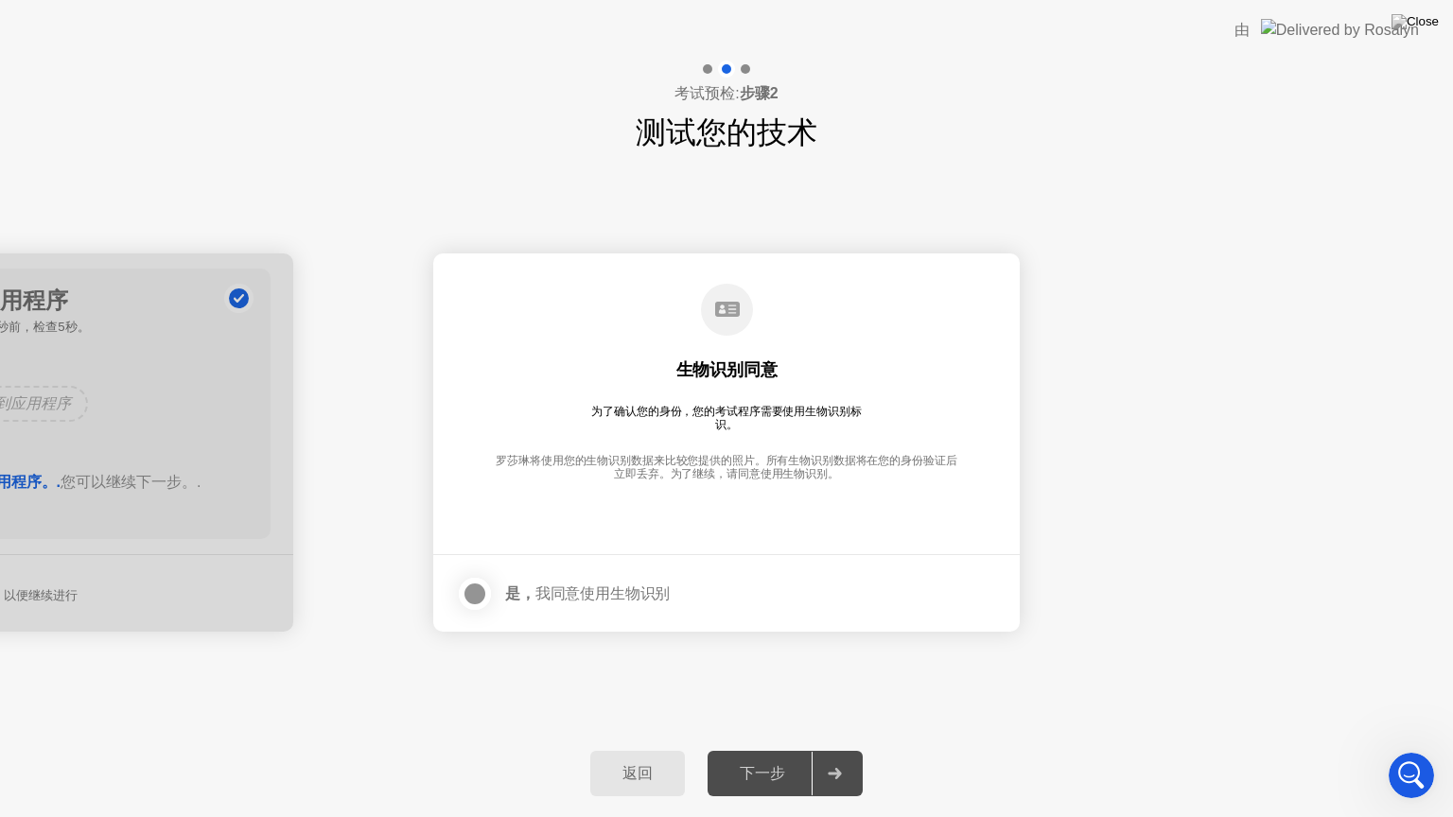
click at [479, 594] on div at bounding box center [474, 594] width 23 height 23
click at [761, 758] on div "下一步" at bounding box center [762, 774] width 98 height 20
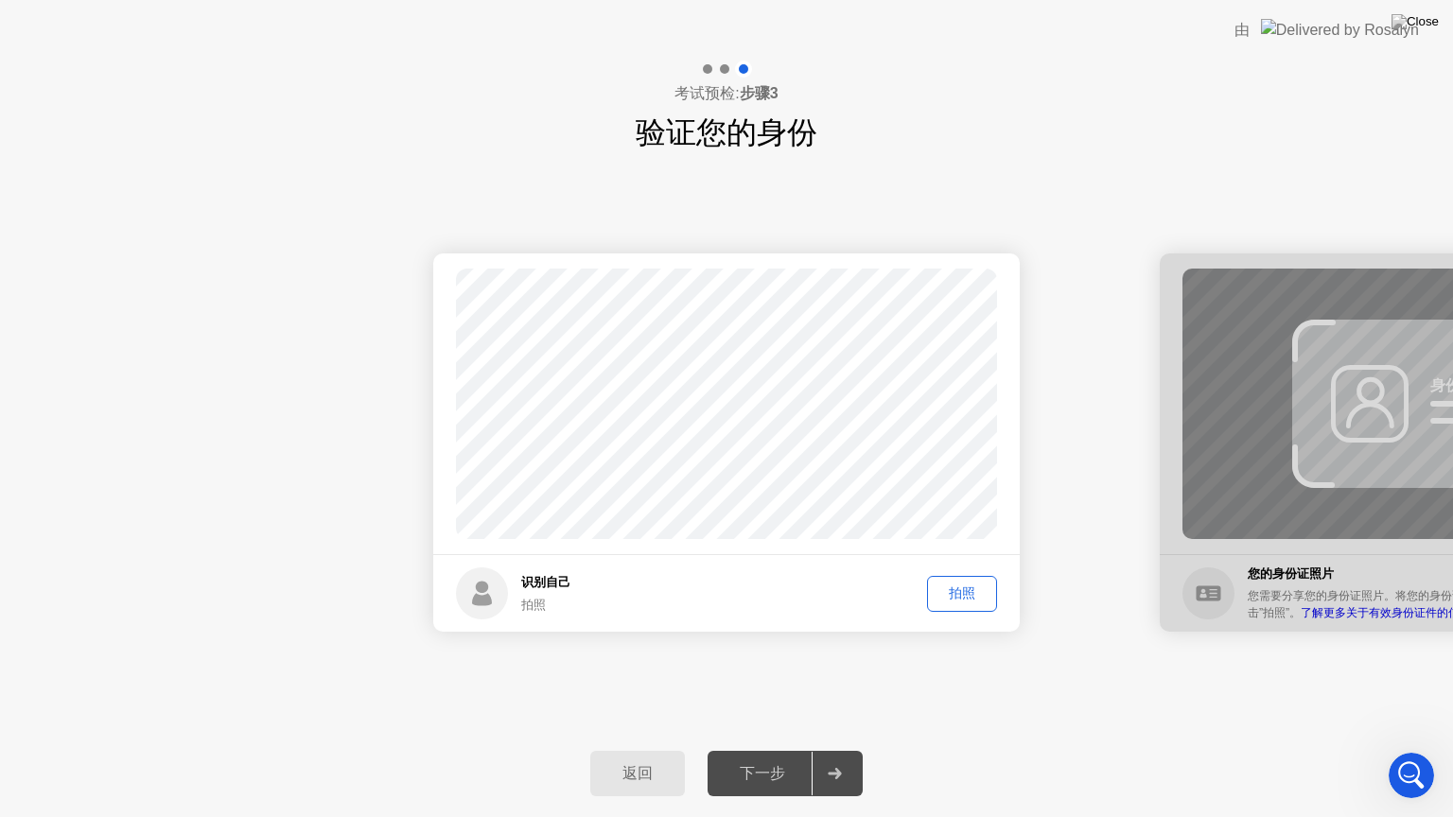
click at [950, 601] on div "拍照" at bounding box center [961, 593] width 57 height 18
click at [772, 758] on div "下一步" at bounding box center [762, 774] width 98 height 20
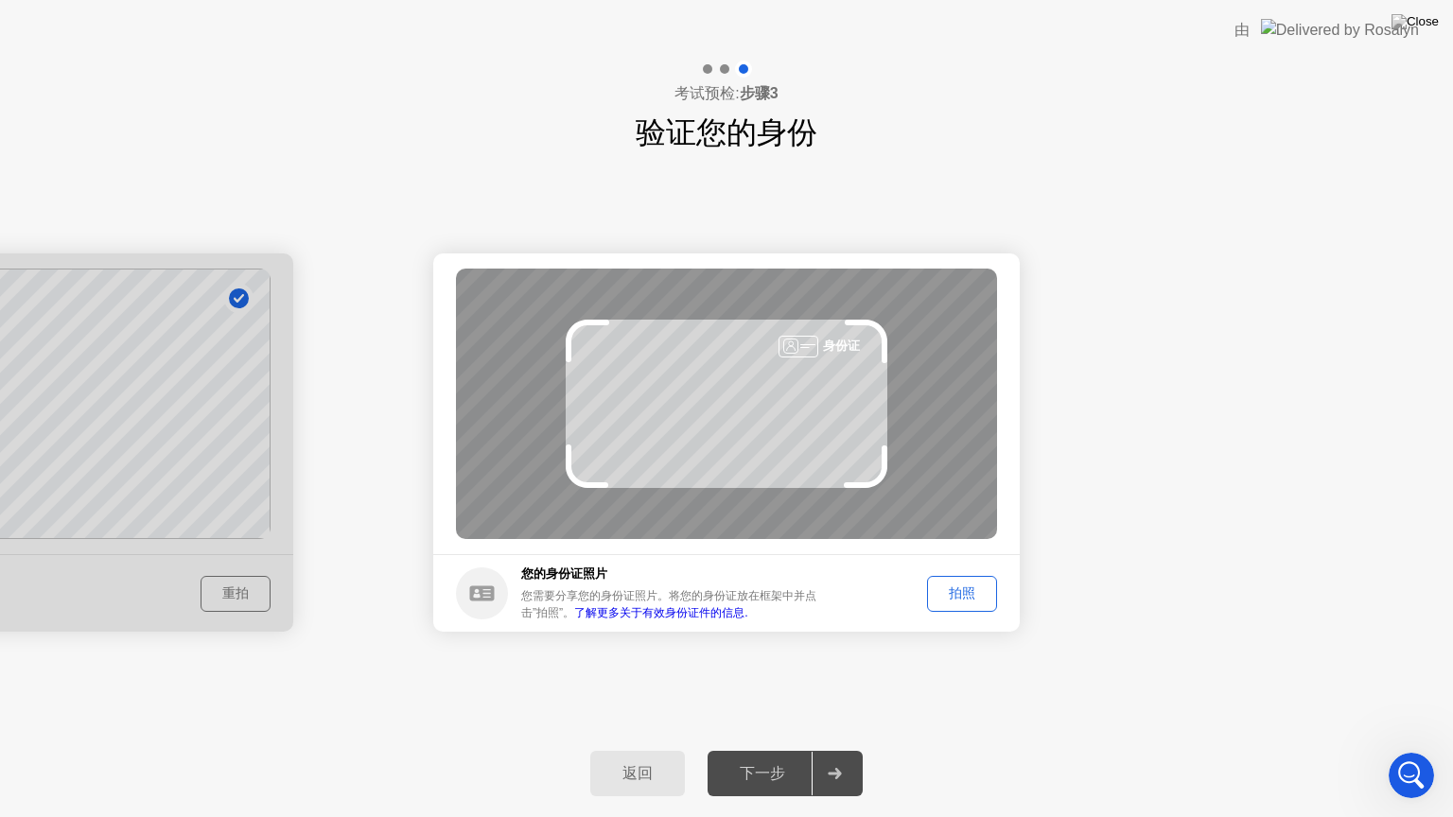
click at [956, 579] on button "拍照" at bounding box center [962, 594] width 70 height 36
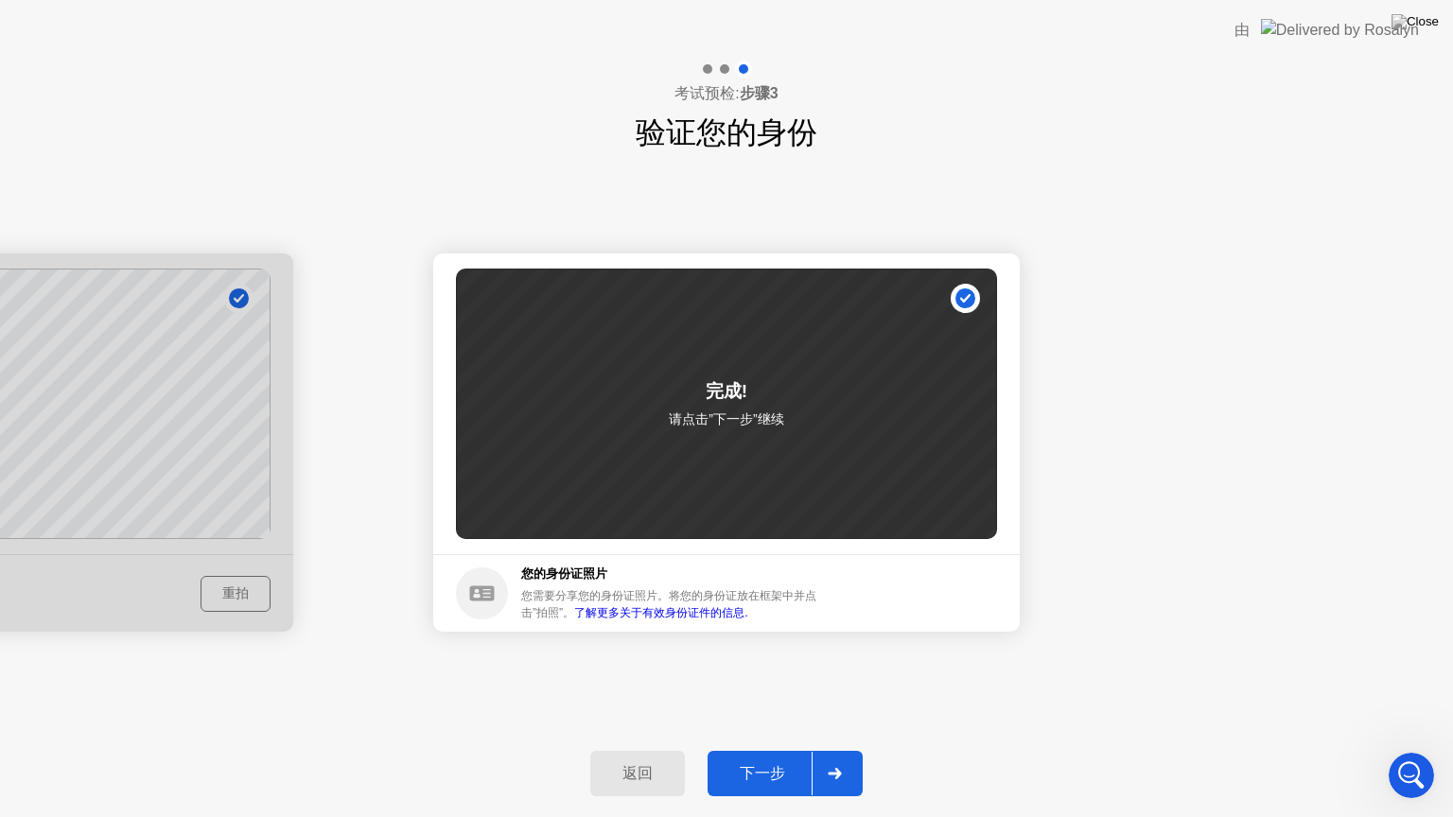
click at [789, 758] on div "下一步" at bounding box center [762, 774] width 98 height 20
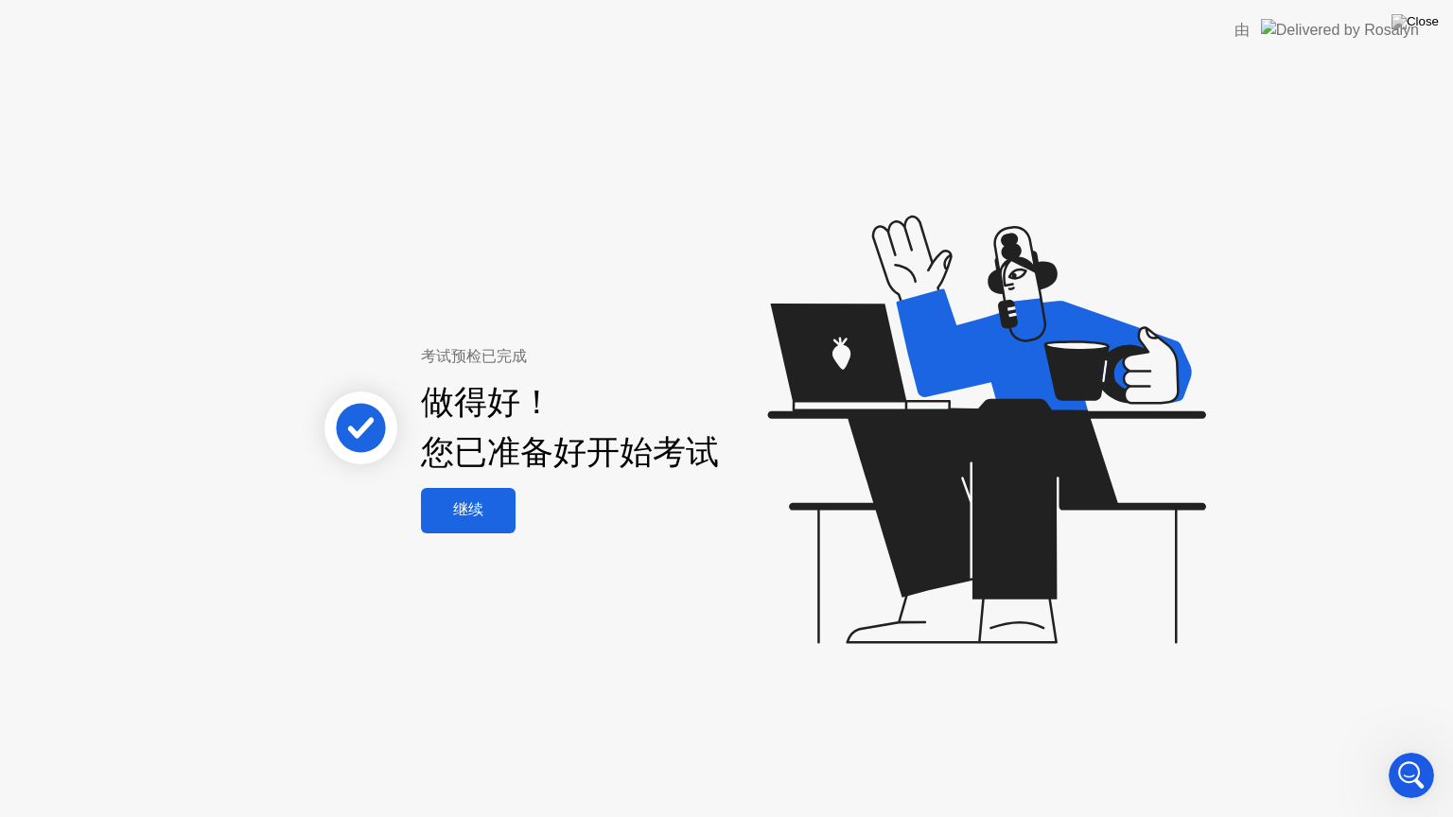
click at [475, 515] on div "继续" at bounding box center [468, 510] width 83 height 20
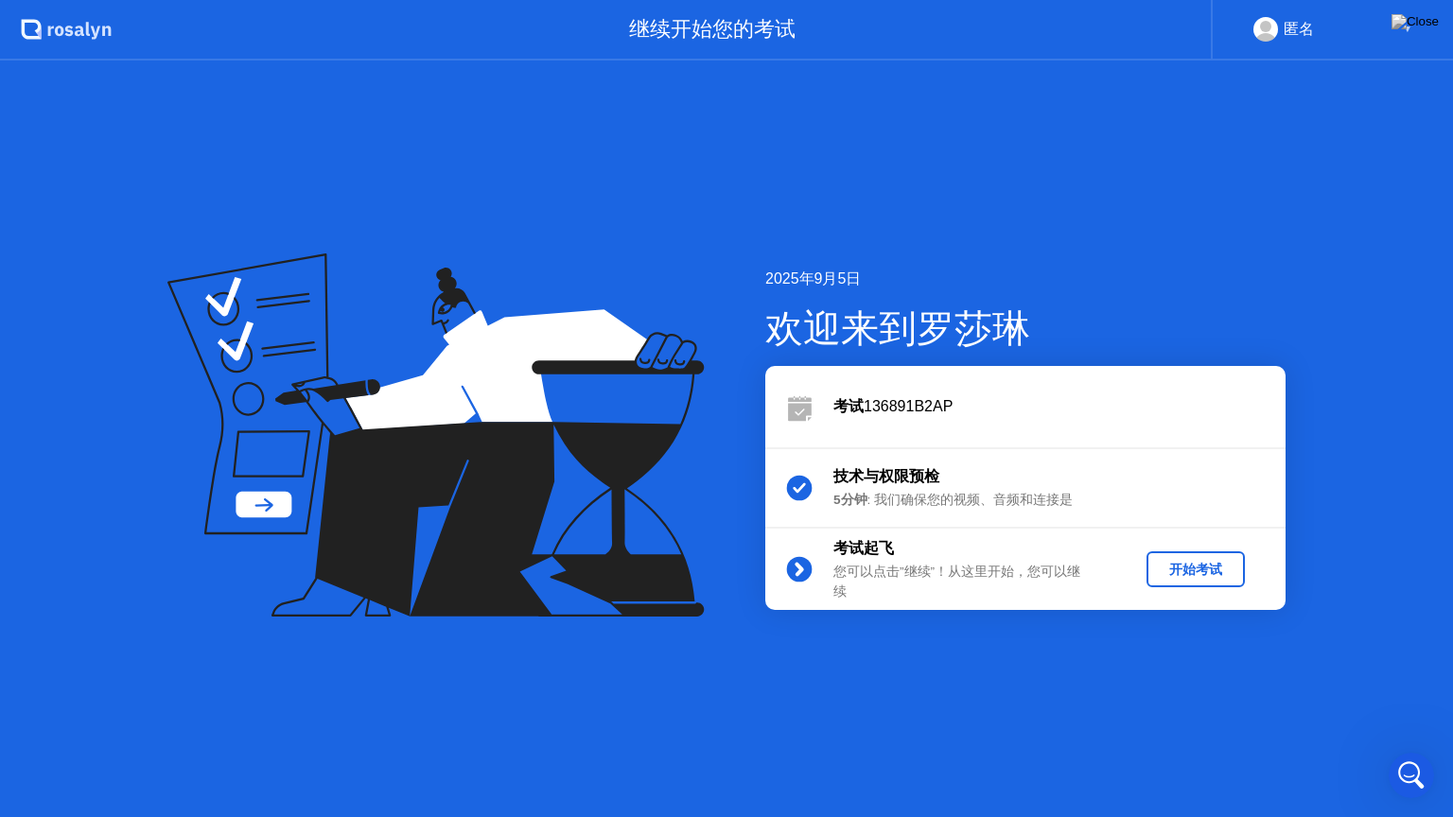
click at [1218, 579] on div "开始考试" at bounding box center [1195, 570] width 83 height 18
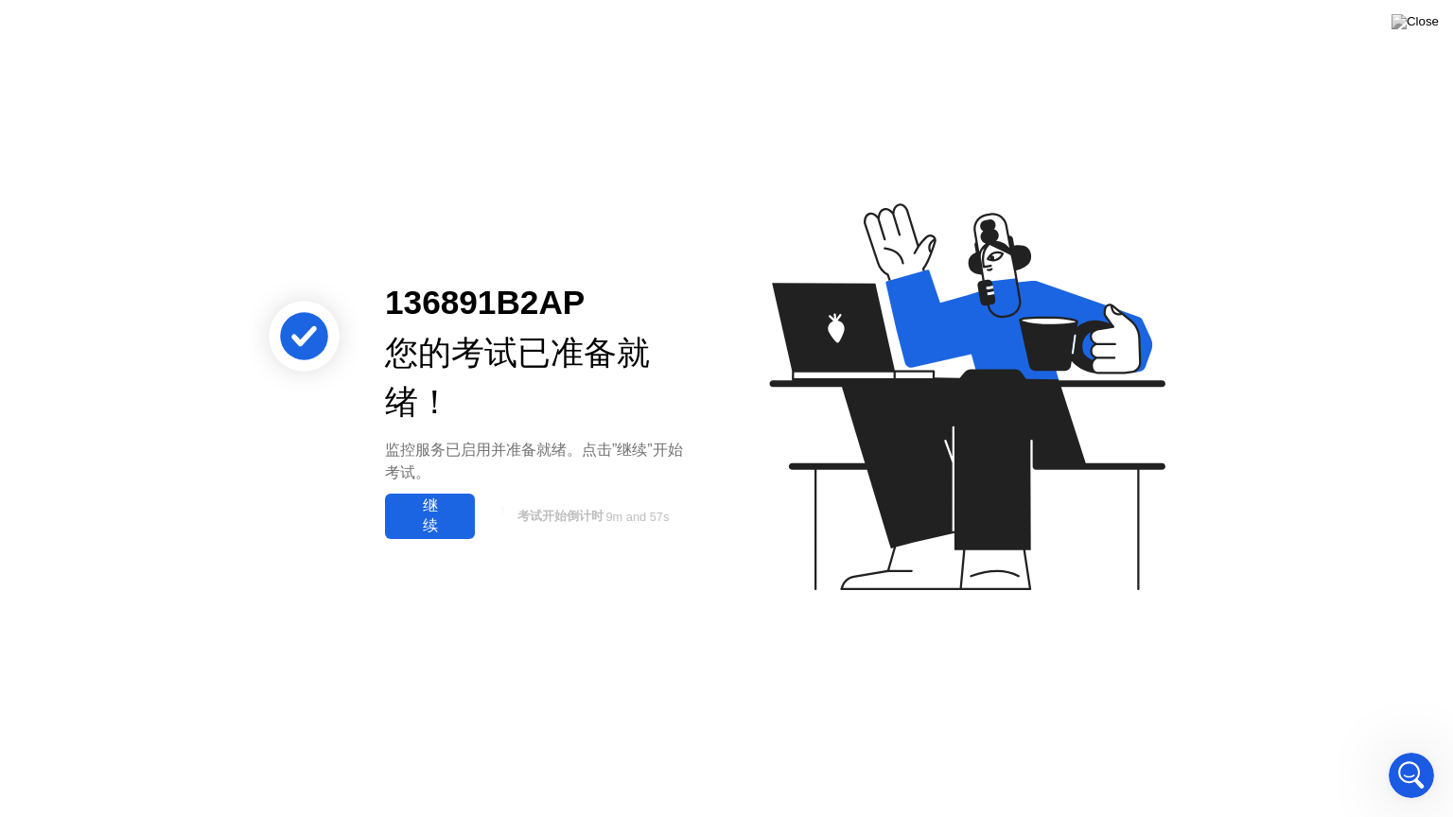
click at [422, 514] on div "继续" at bounding box center [430, 517] width 78 height 40
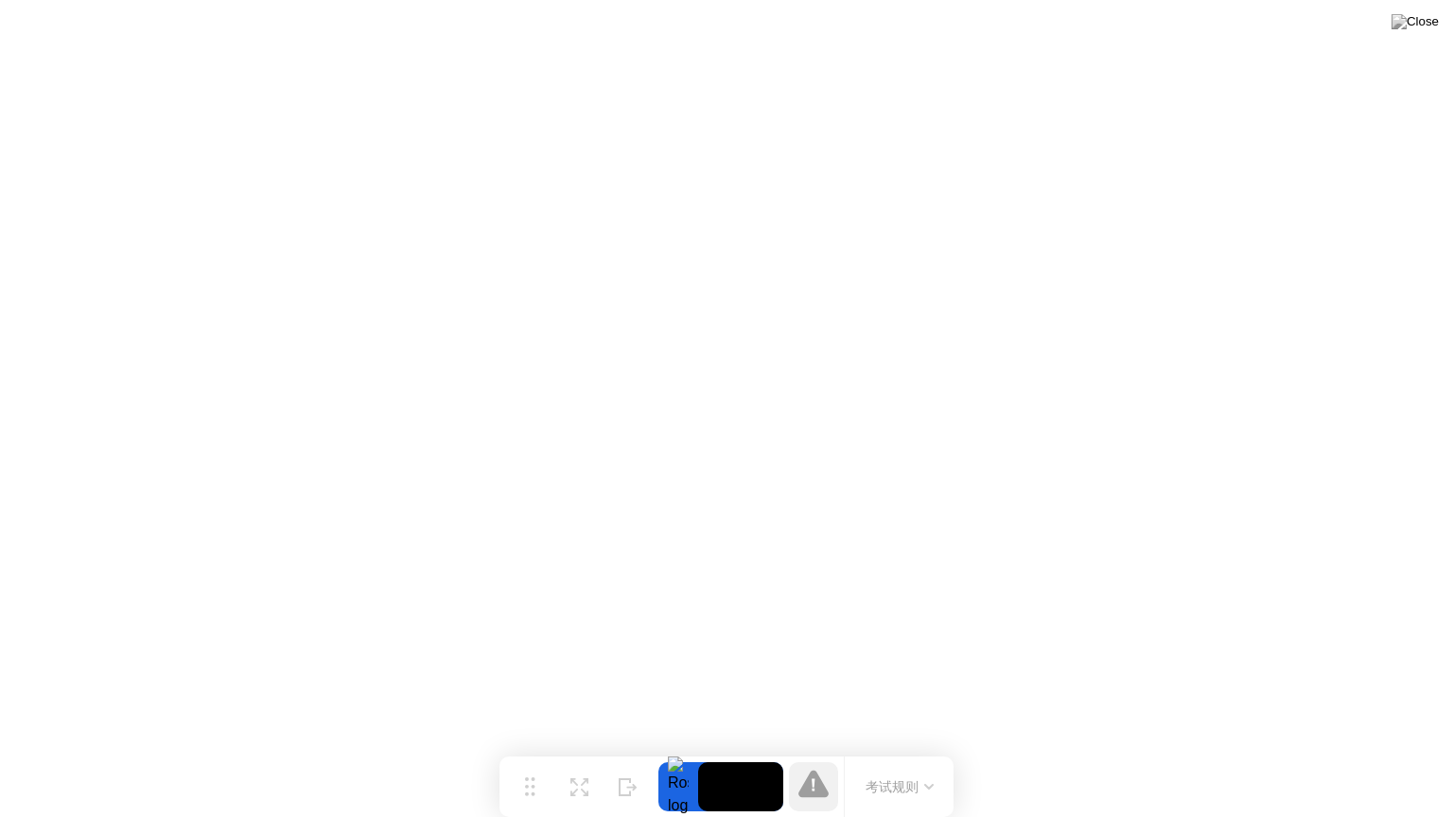
click at [898, 758] on button "考试规则" at bounding box center [899, 787] width 79 height 20
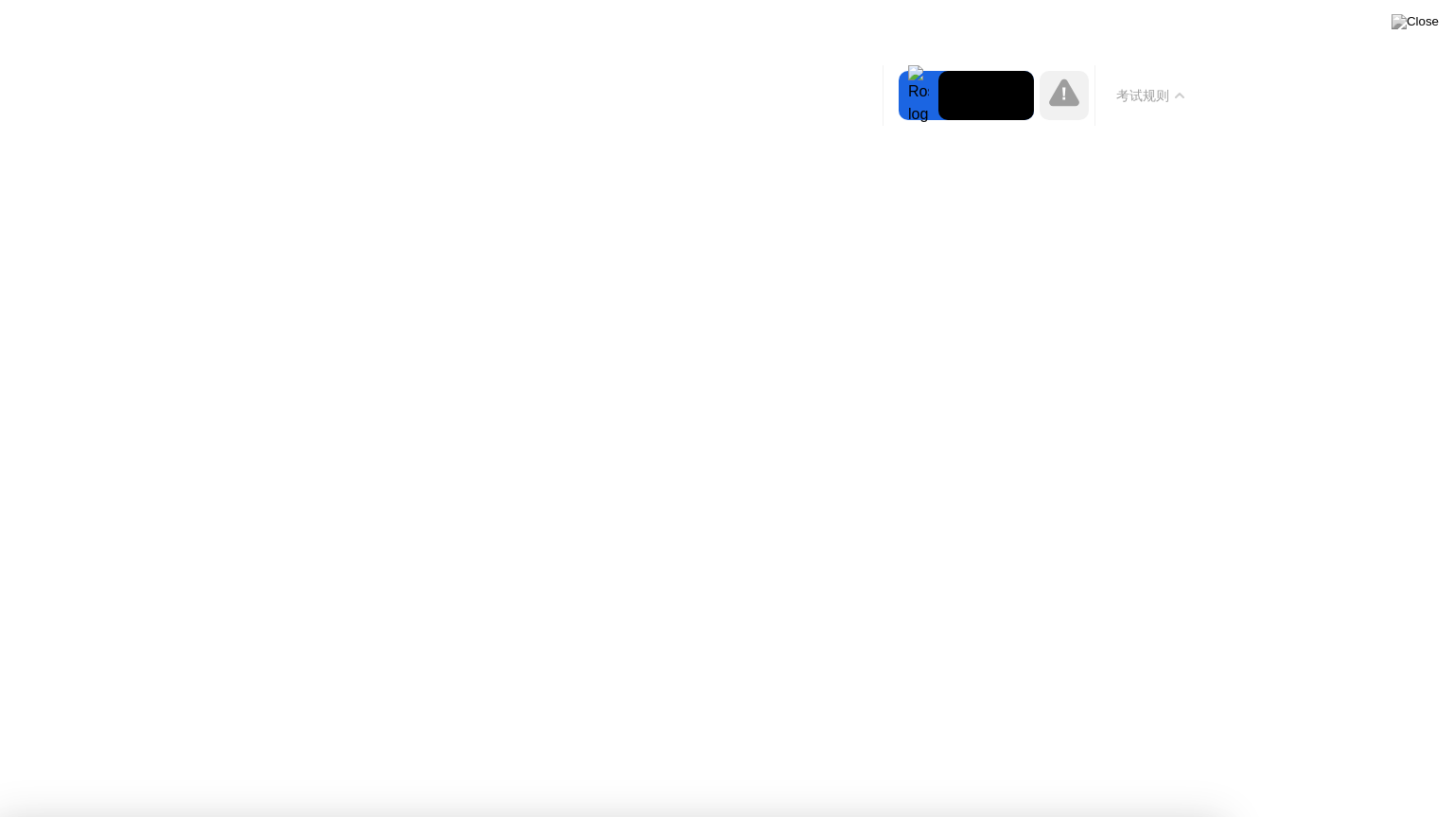
scroll to position [1456, 0]
click at [1178, 96] on icon at bounding box center [1179, 96] width 9 height 6
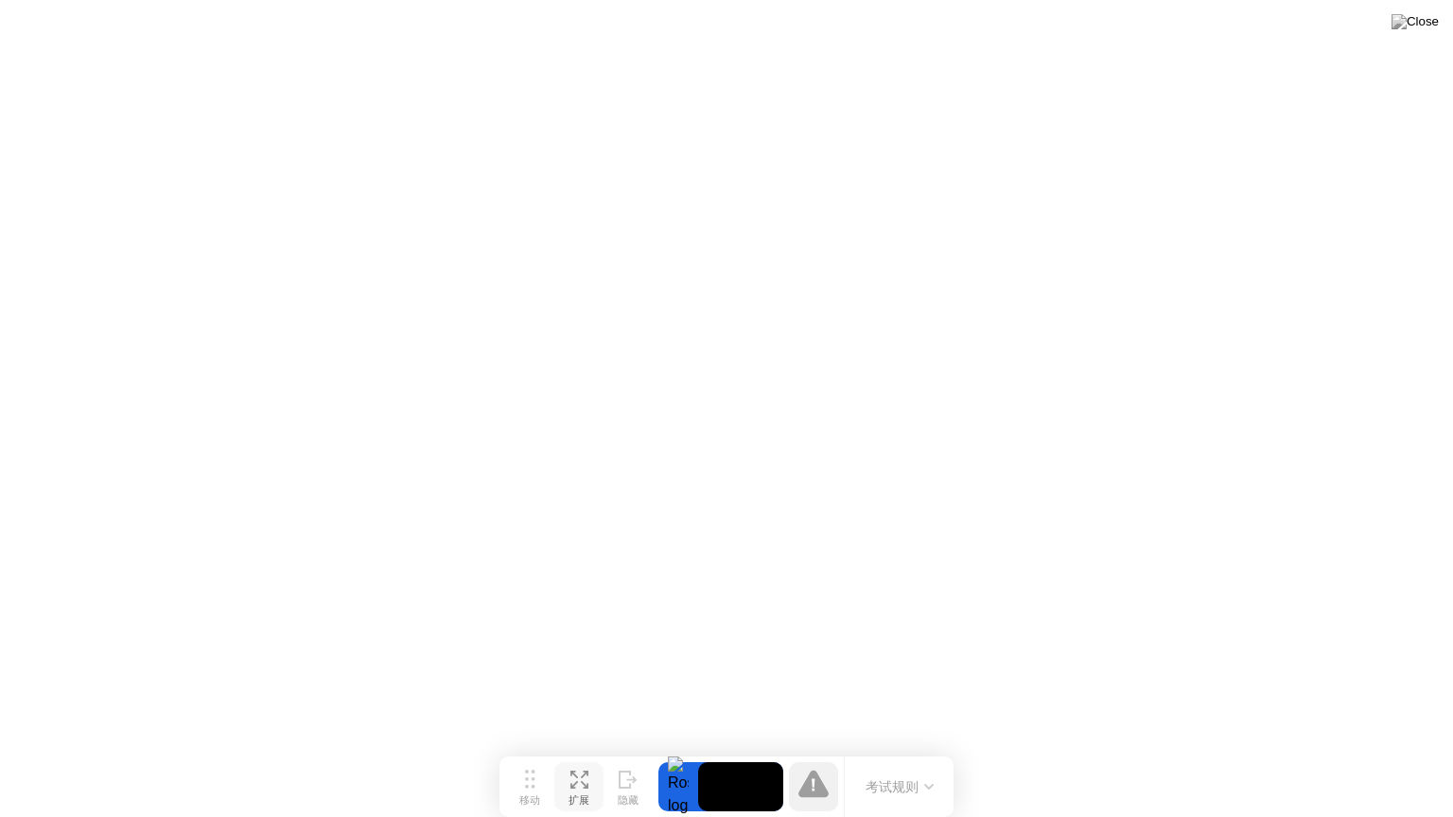
click at [583, 758] on div "扩展" at bounding box center [578, 800] width 21 height 13
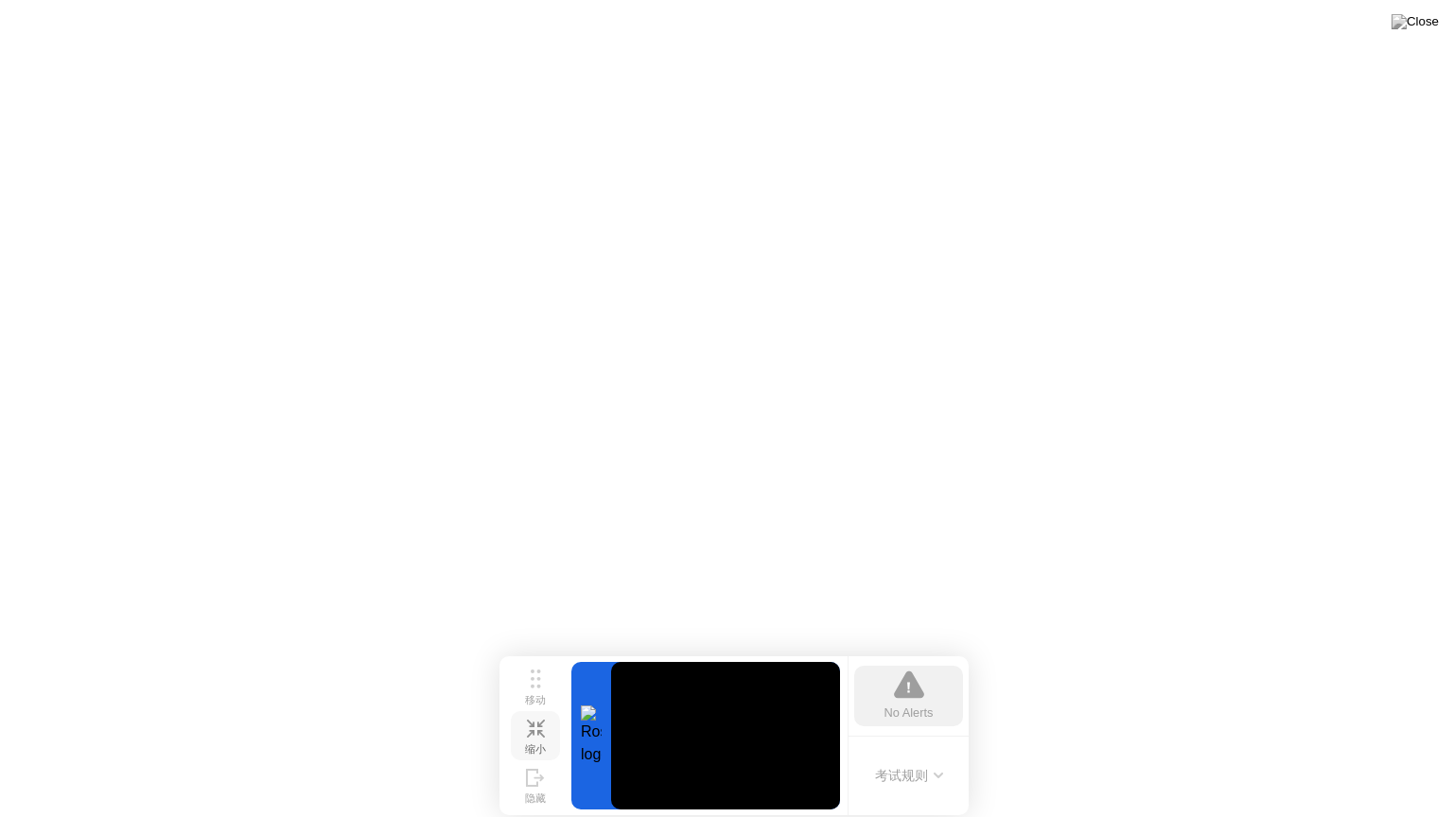
click at [532, 732] on icon at bounding box center [536, 729] width 18 height 18
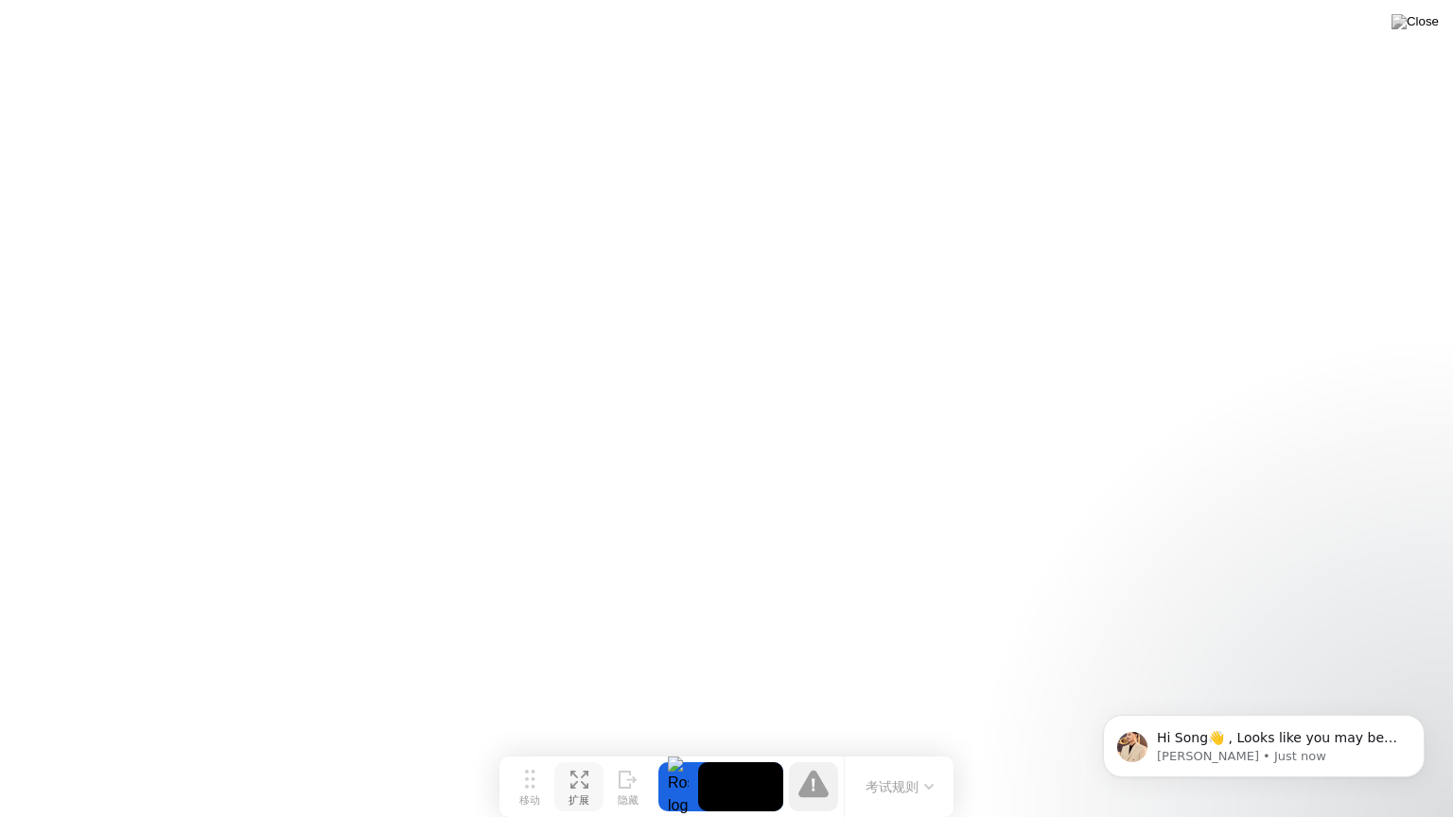
scroll to position [1510, 0]
click at [1325, 746] on p "Hi Song👋 , Looks like you may be set for now, so I’ll close this conversation, …" at bounding box center [1279, 738] width 244 height 19
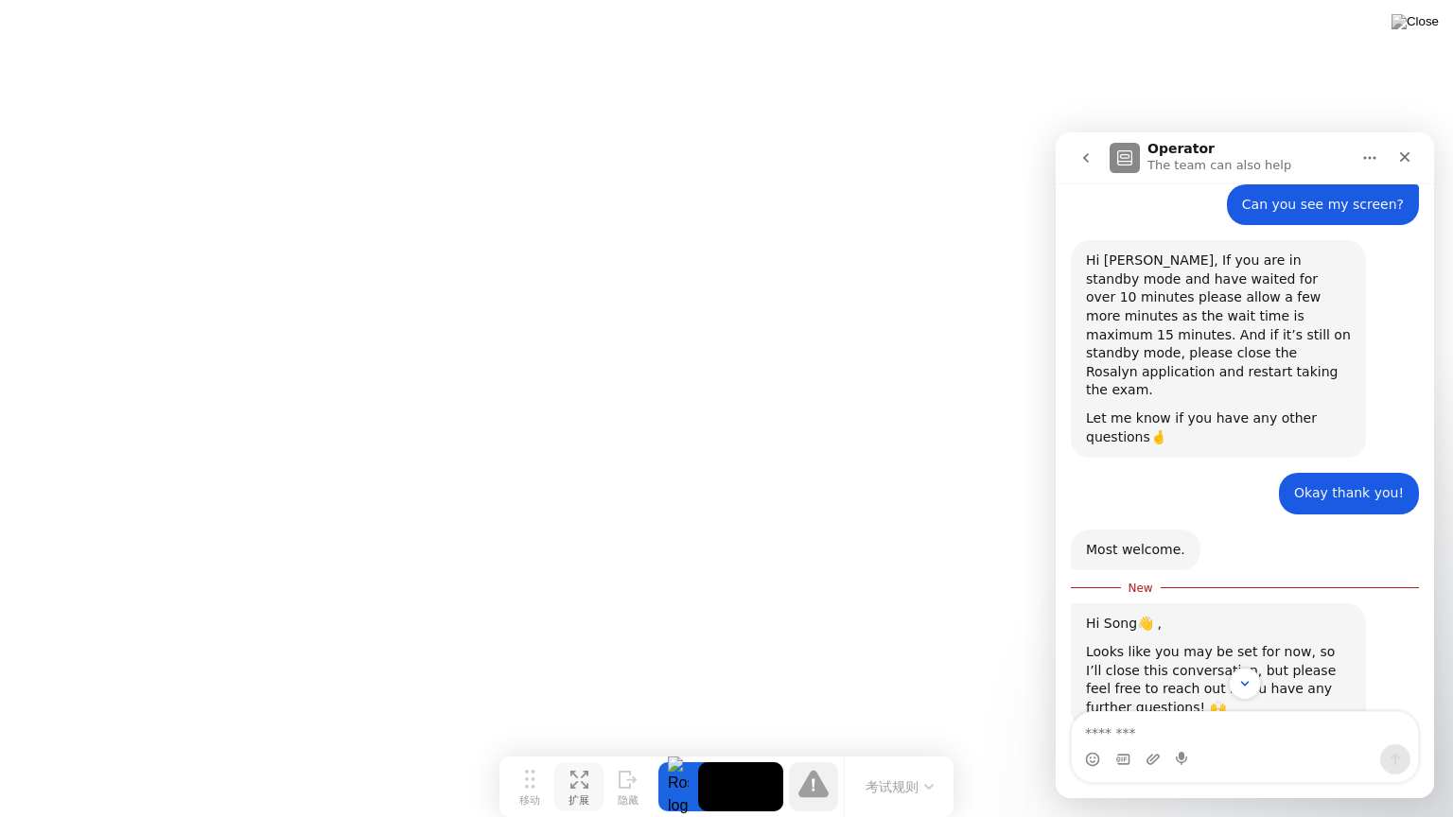
scroll to position [1542, 0]
click at [1211, 730] on textarea "Message…" at bounding box center [1245, 728] width 346 height 32
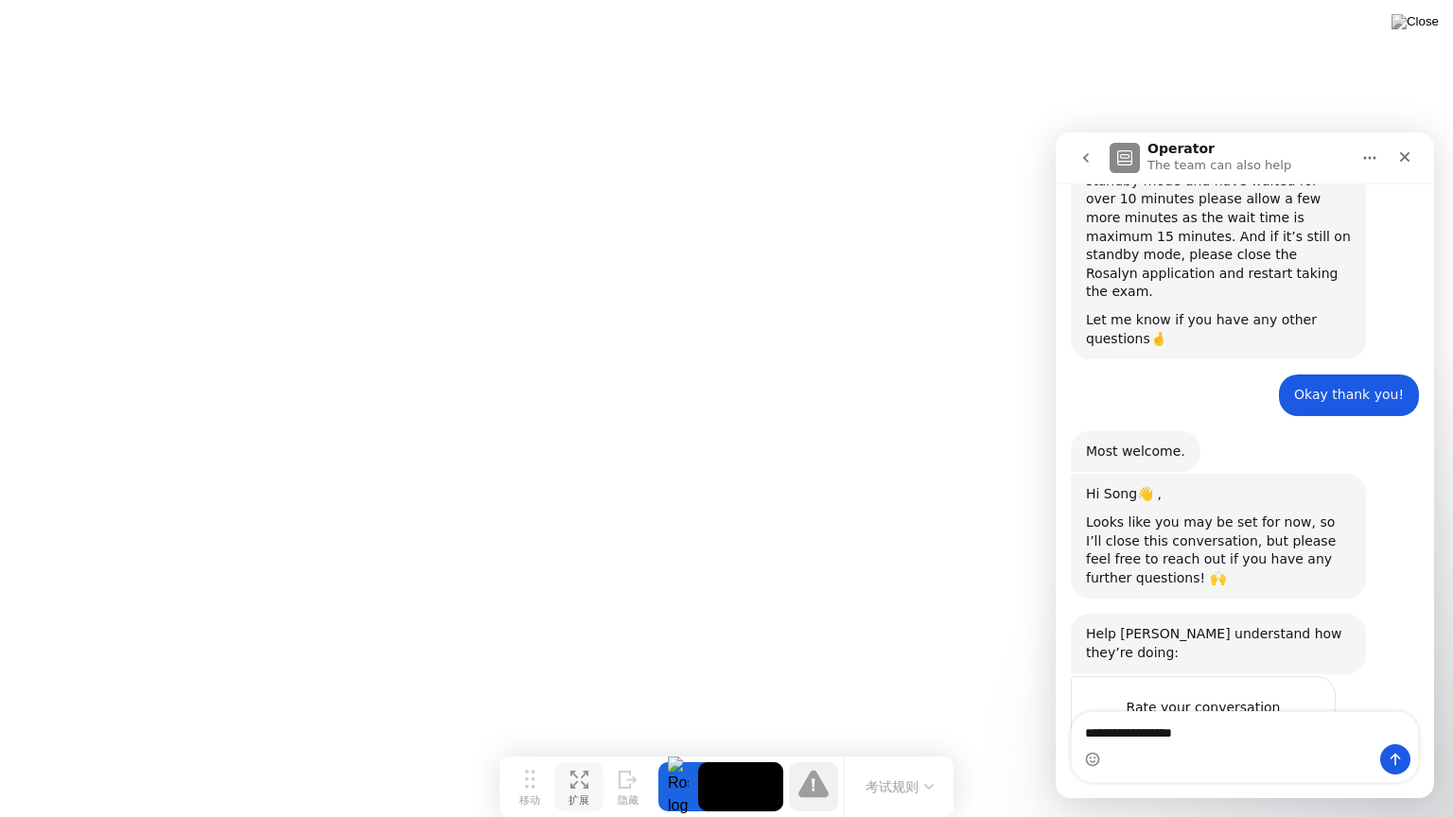
scroll to position [1661, 0]
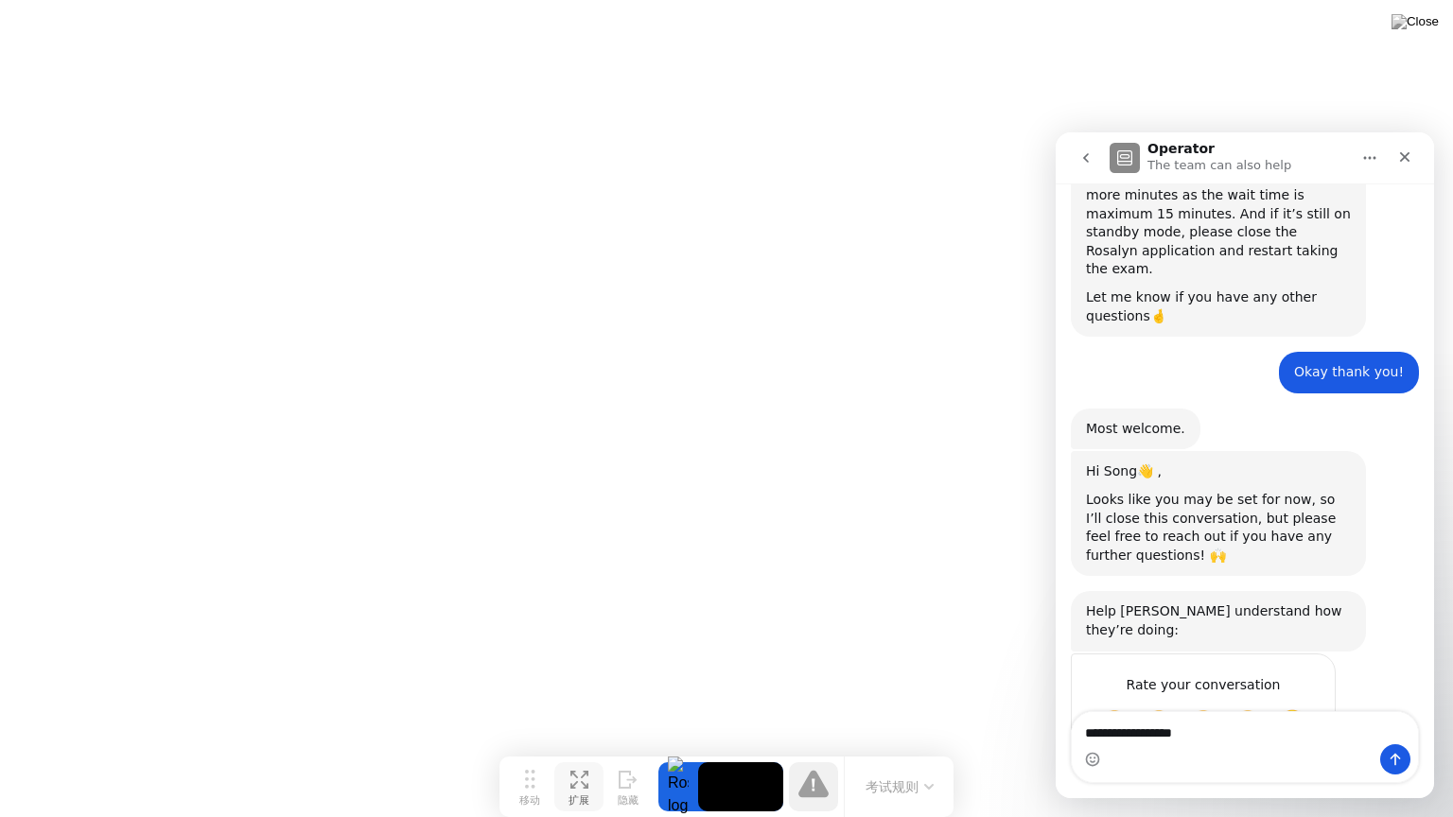
type textarea "**********"
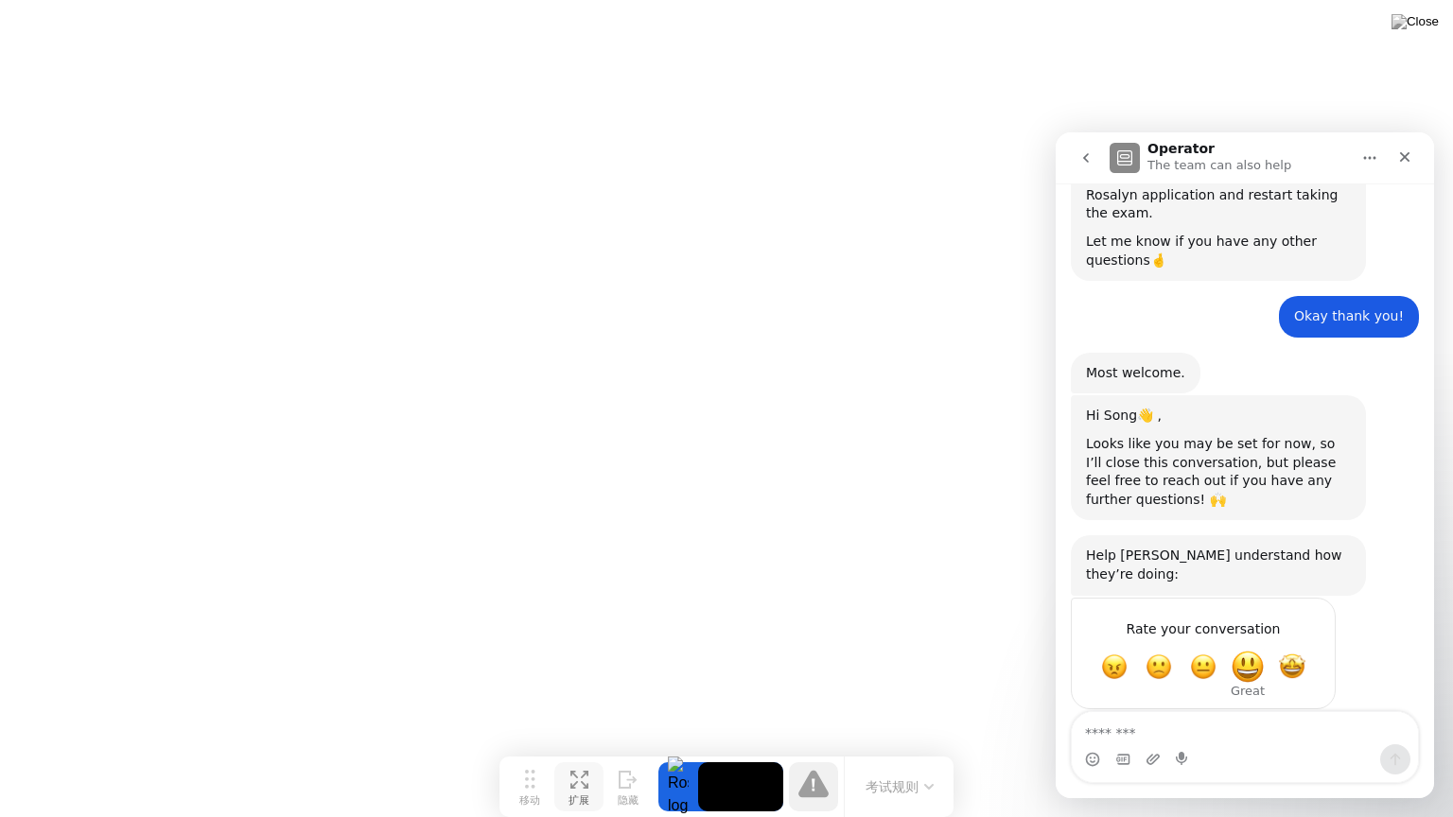
click at [1246, 650] on span "Great" at bounding box center [1247, 667] width 34 height 34
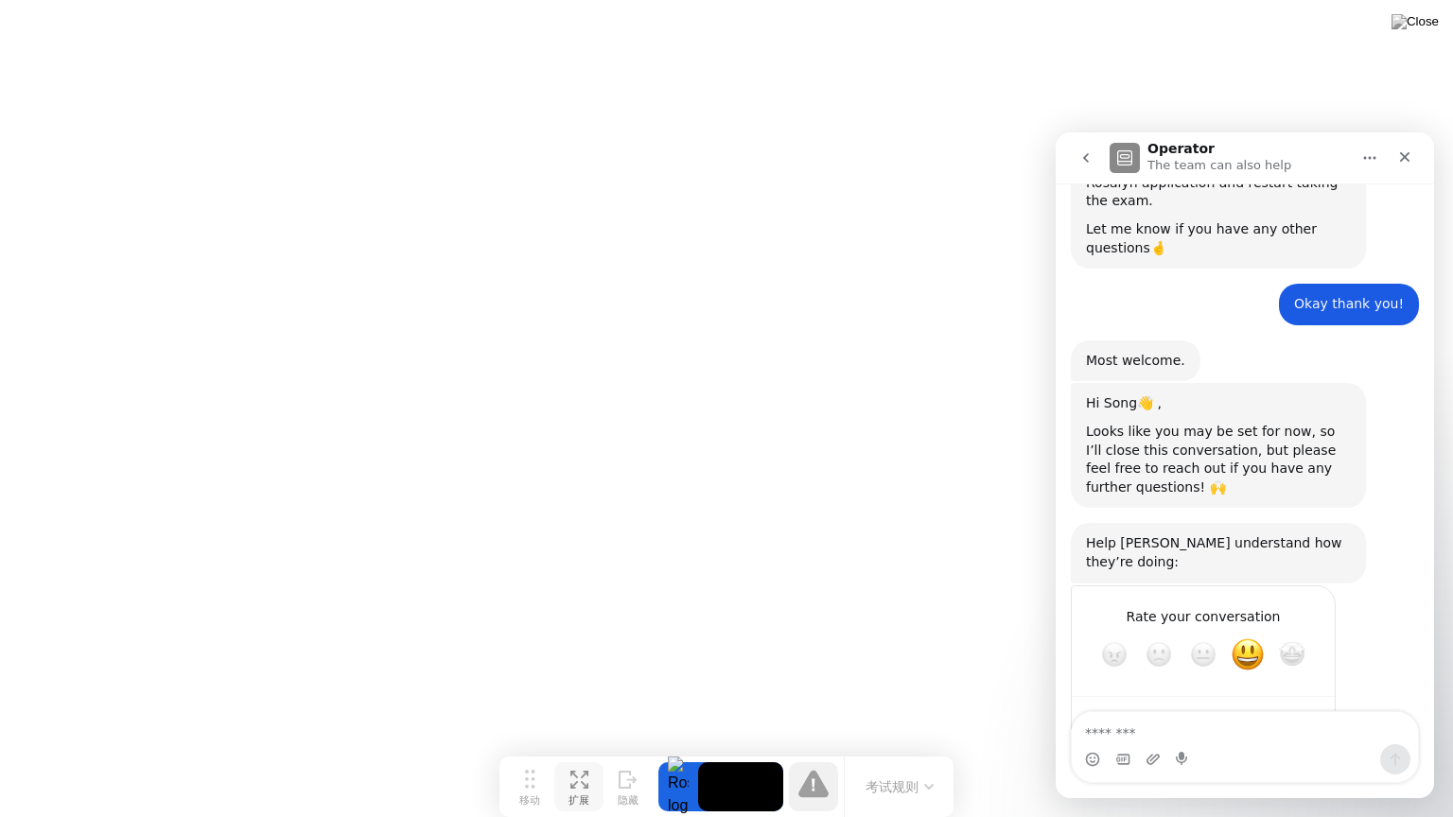
scroll to position [1769, 0]
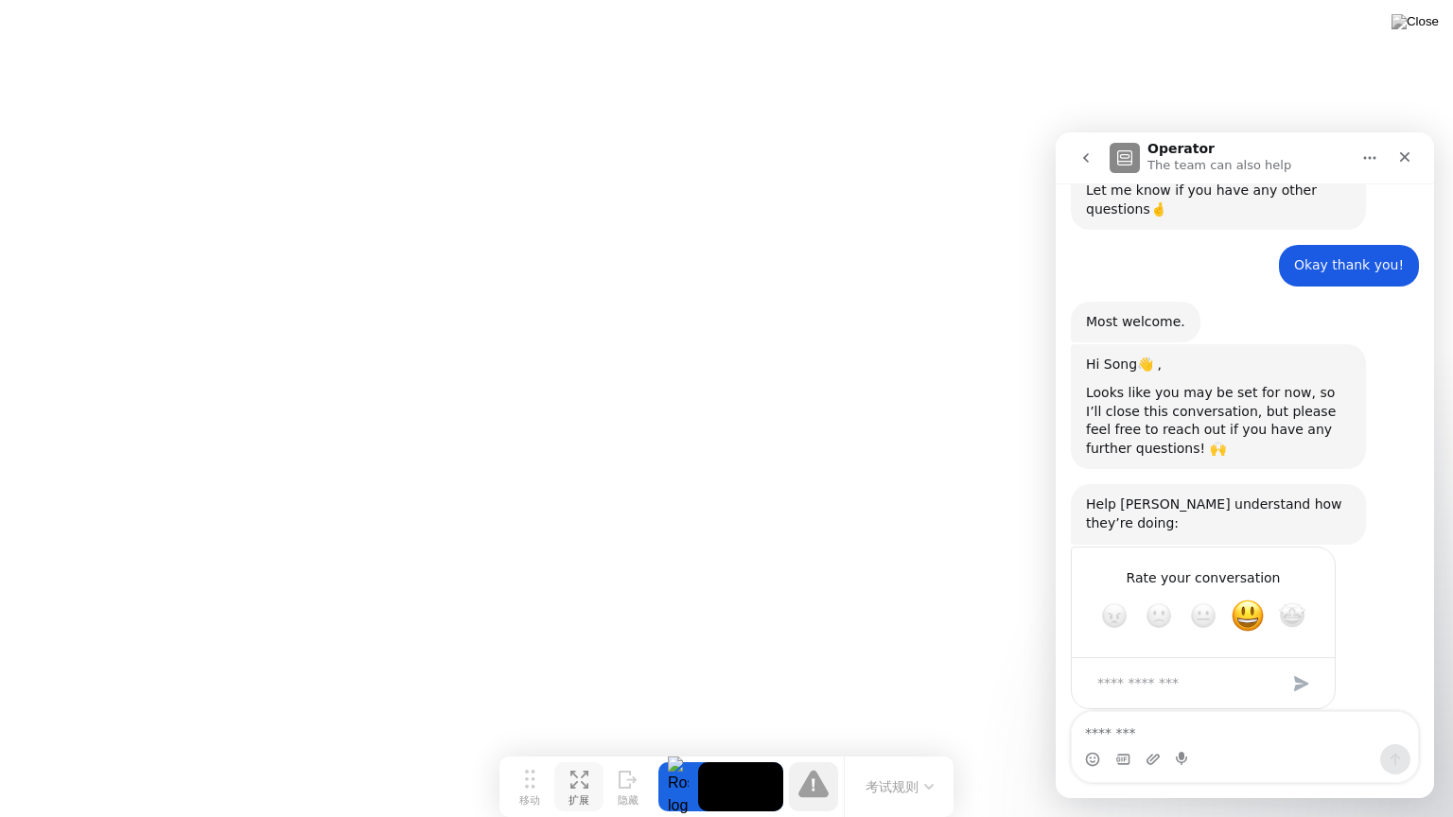
click at [1307, 665] on div "Submit" at bounding box center [1301, 684] width 38 height 38
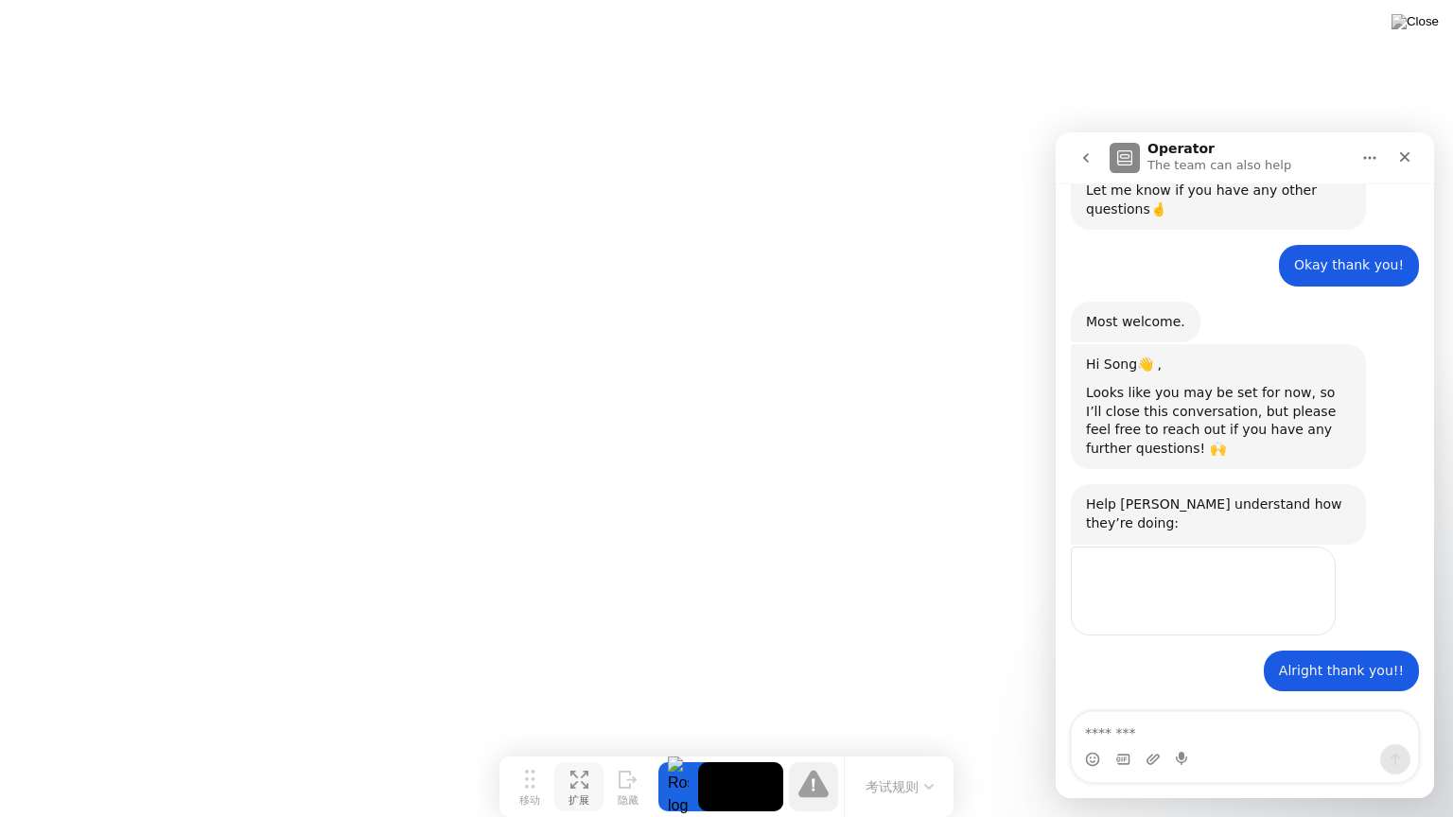
scroll to position [1695, 0]
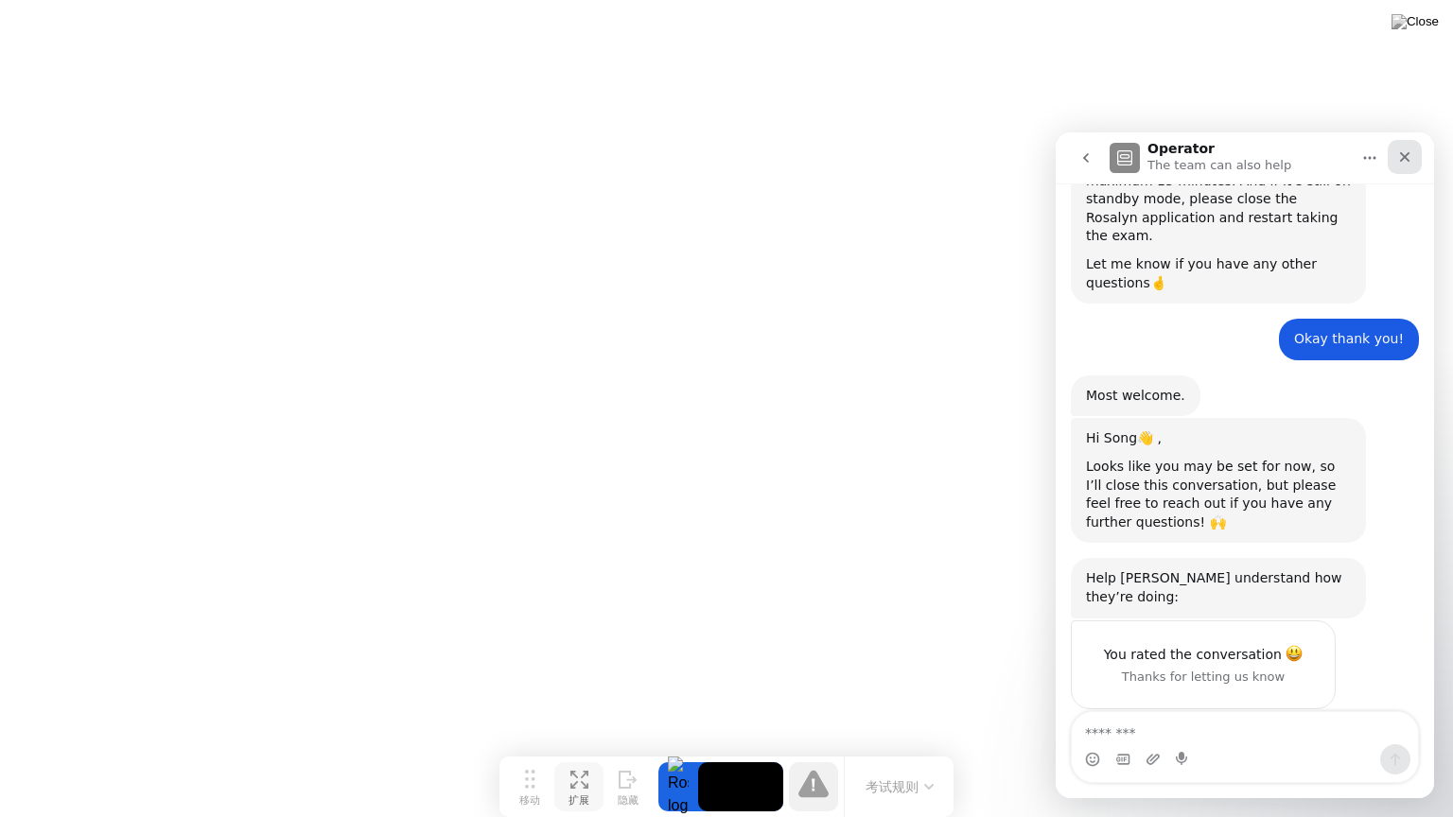
click at [1403, 150] on icon "Close" at bounding box center [1404, 156] width 15 height 15
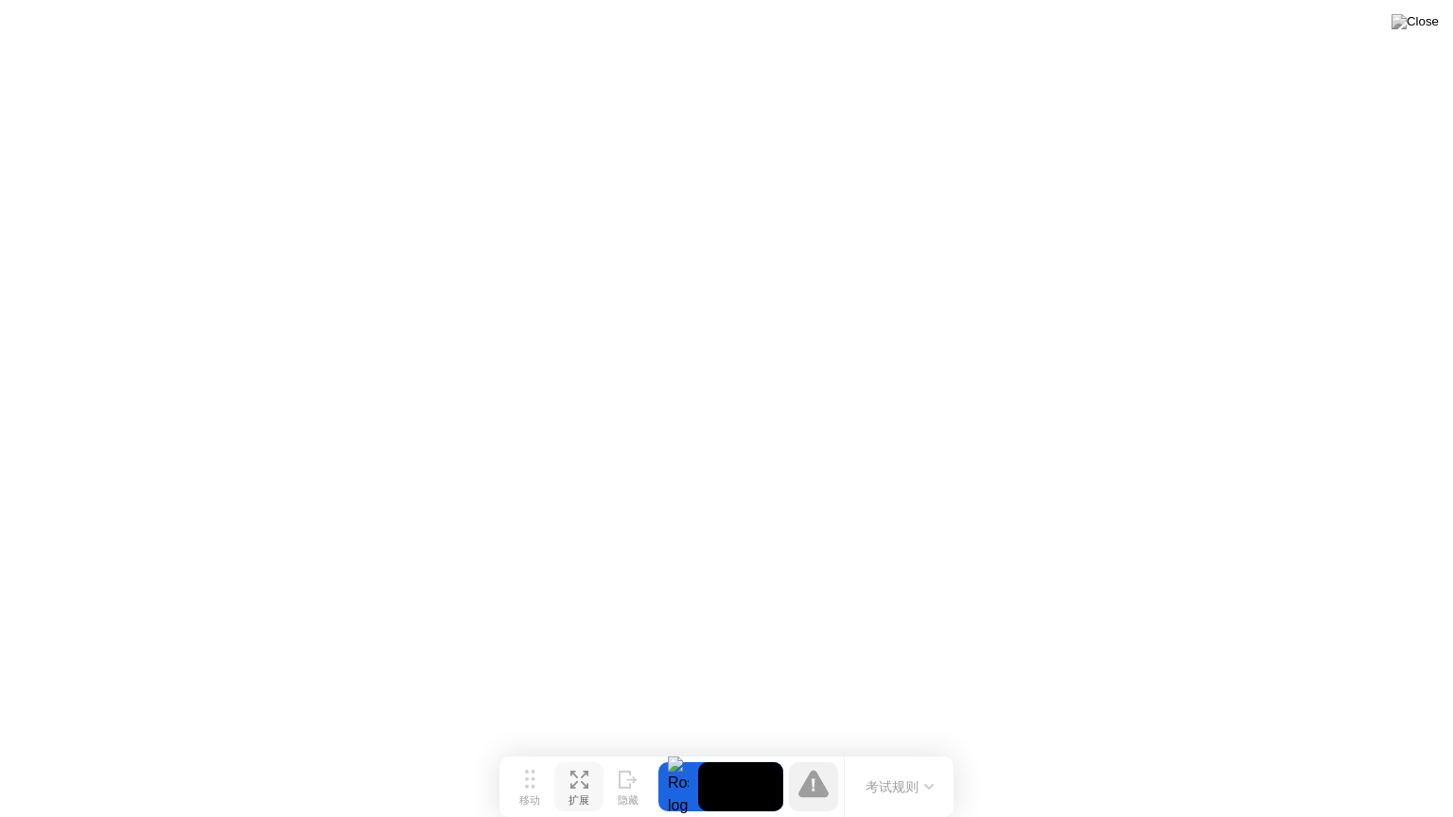
click at [804, 758] on icon at bounding box center [813, 783] width 30 height 27
click at [885, 758] on button "考试规则" at bounding box center [899, 787] width 79 height 20
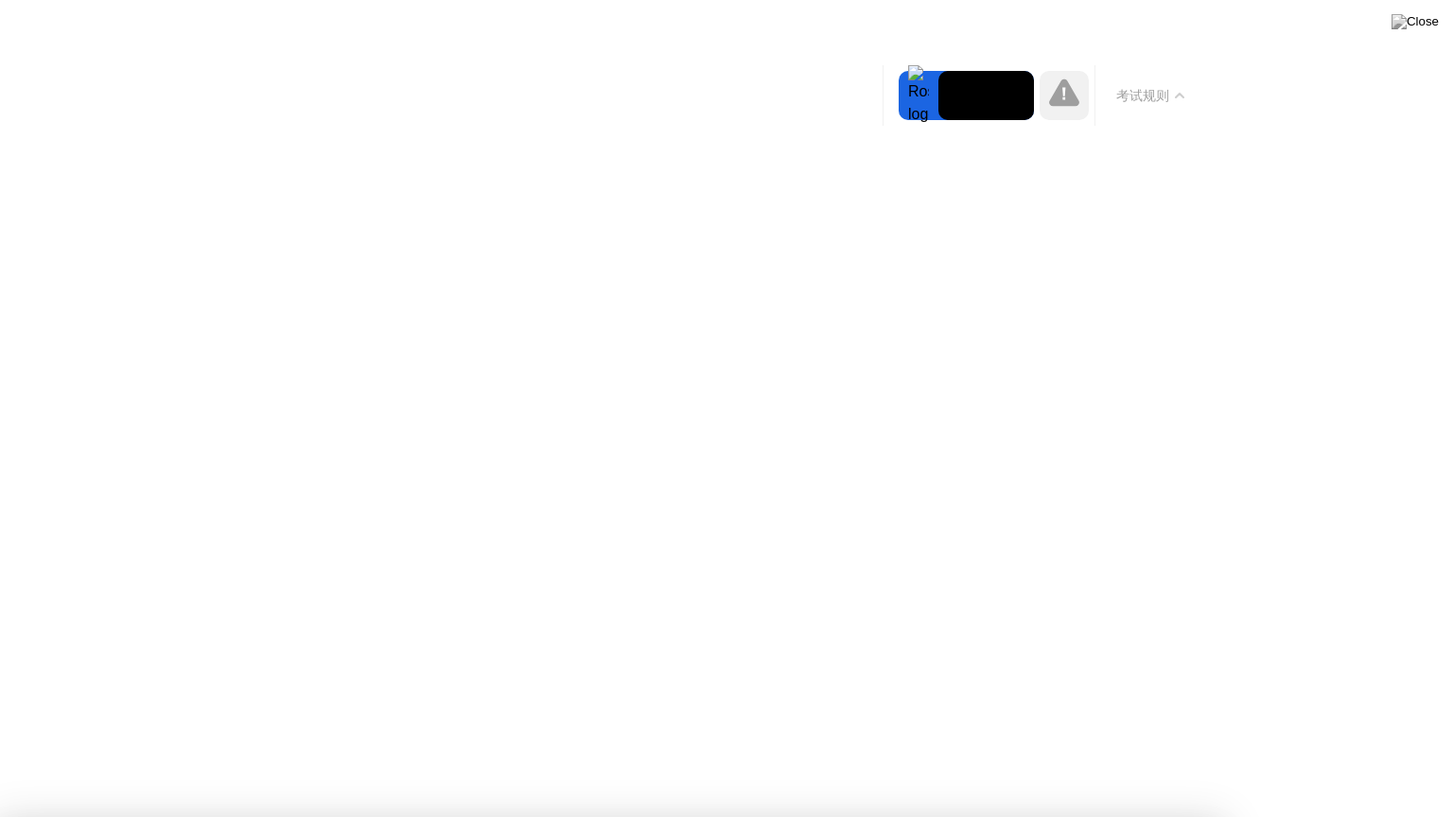
click at [1146, 94] on button "考试规则" at bounding box center [1149, 96] width 79 height 20
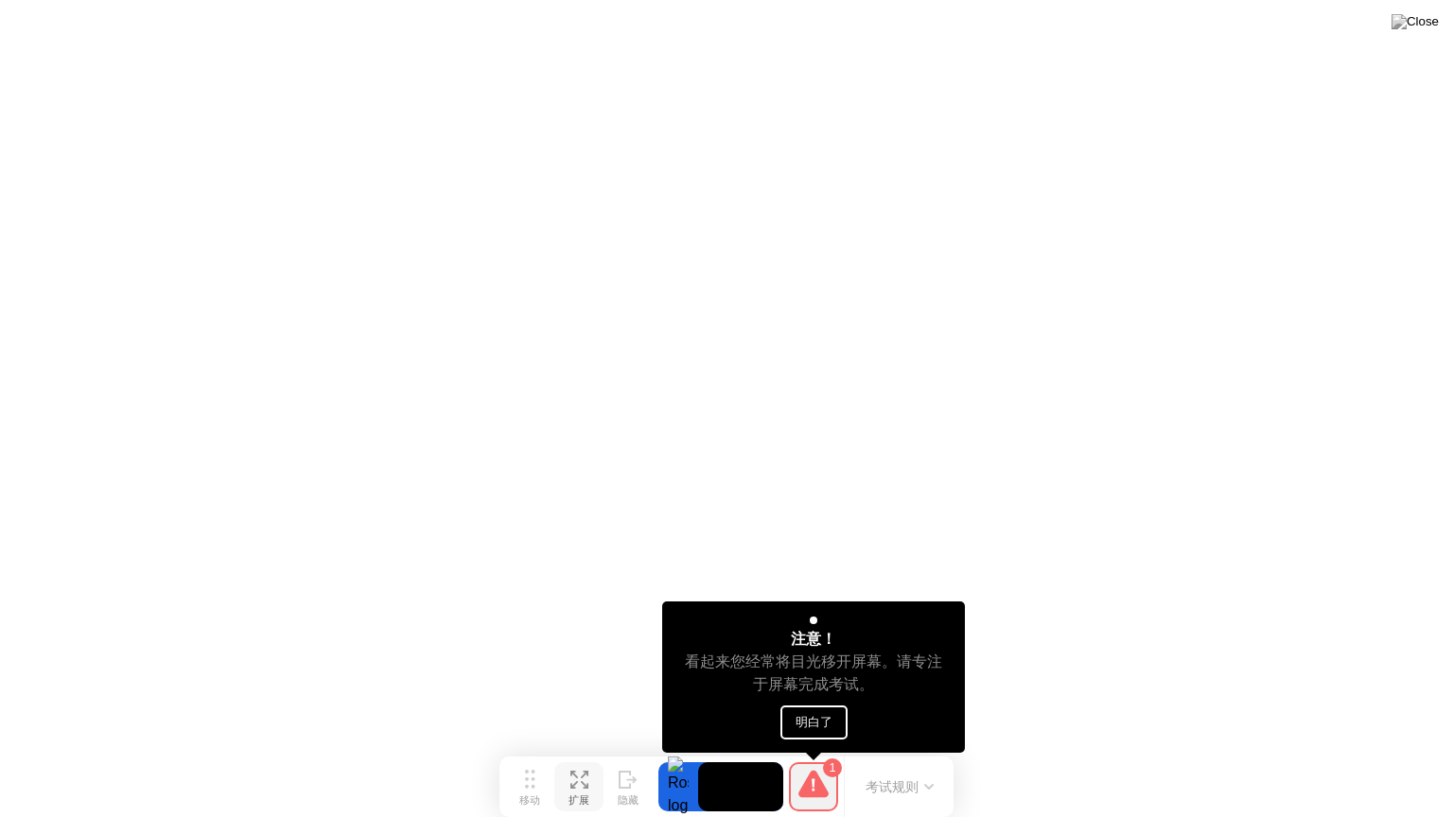
click at [809, 720] on button "明白了" at bounding box center [813, 723] width 67 height 34
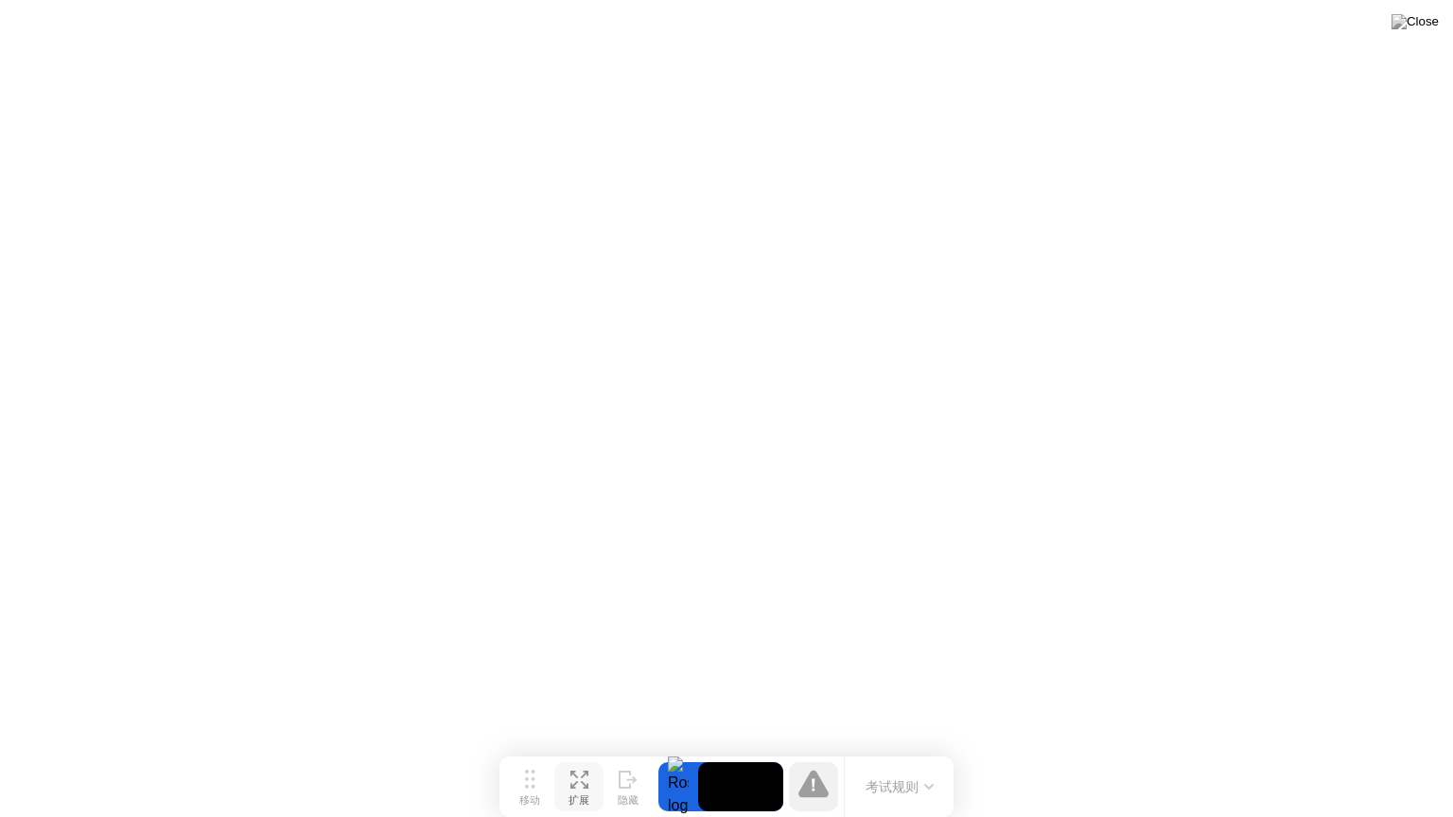
click at [882, 758] on button "考试规则" at bounding box center [899, 787] width 79 height 20
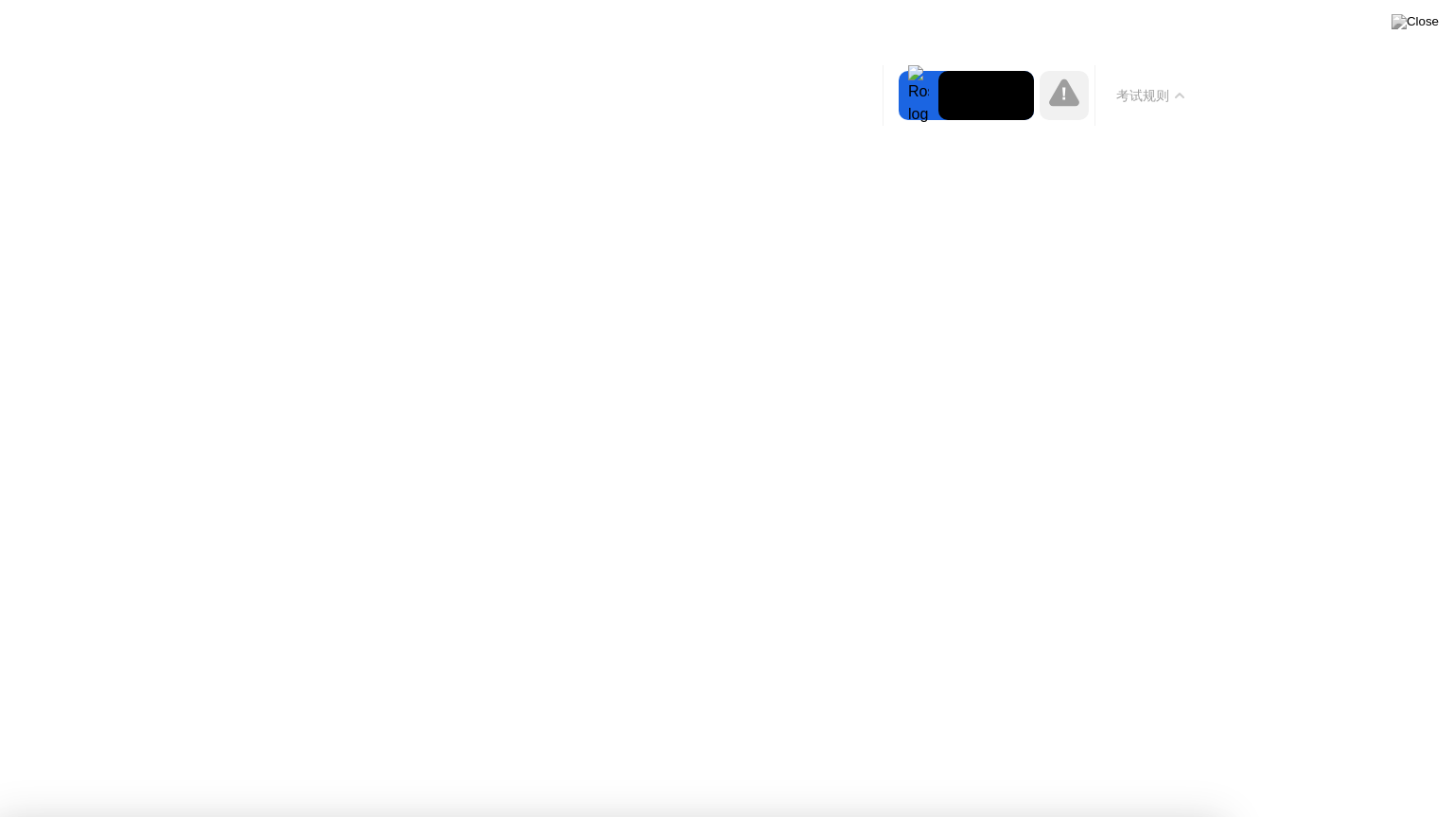
click at [1165, 92] on button "考试规则" at bounding box center [1149, 96] width 79 height 20
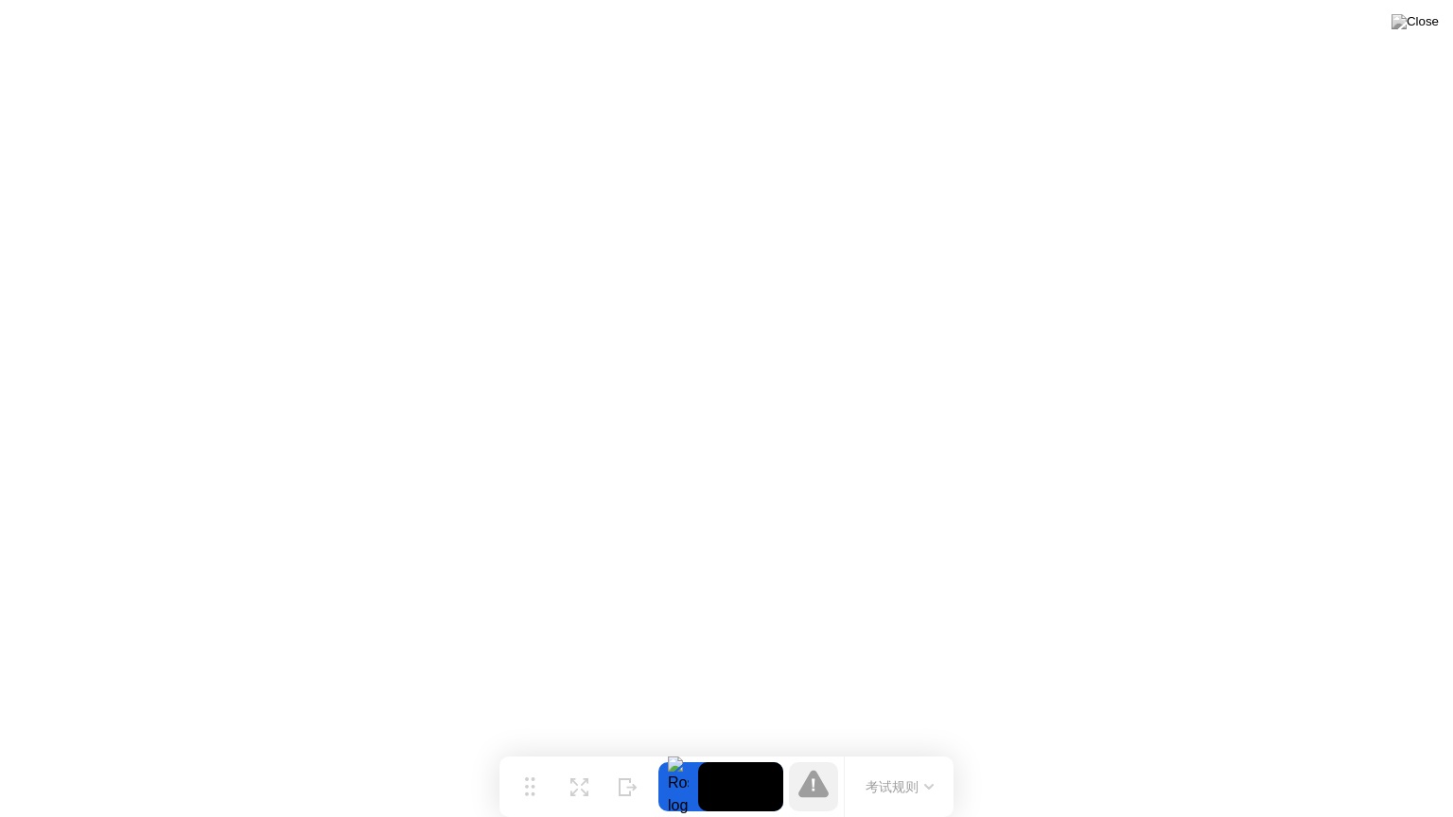
click at [577, 758] on icon at bounding box center [579, 787] width 18 height 18
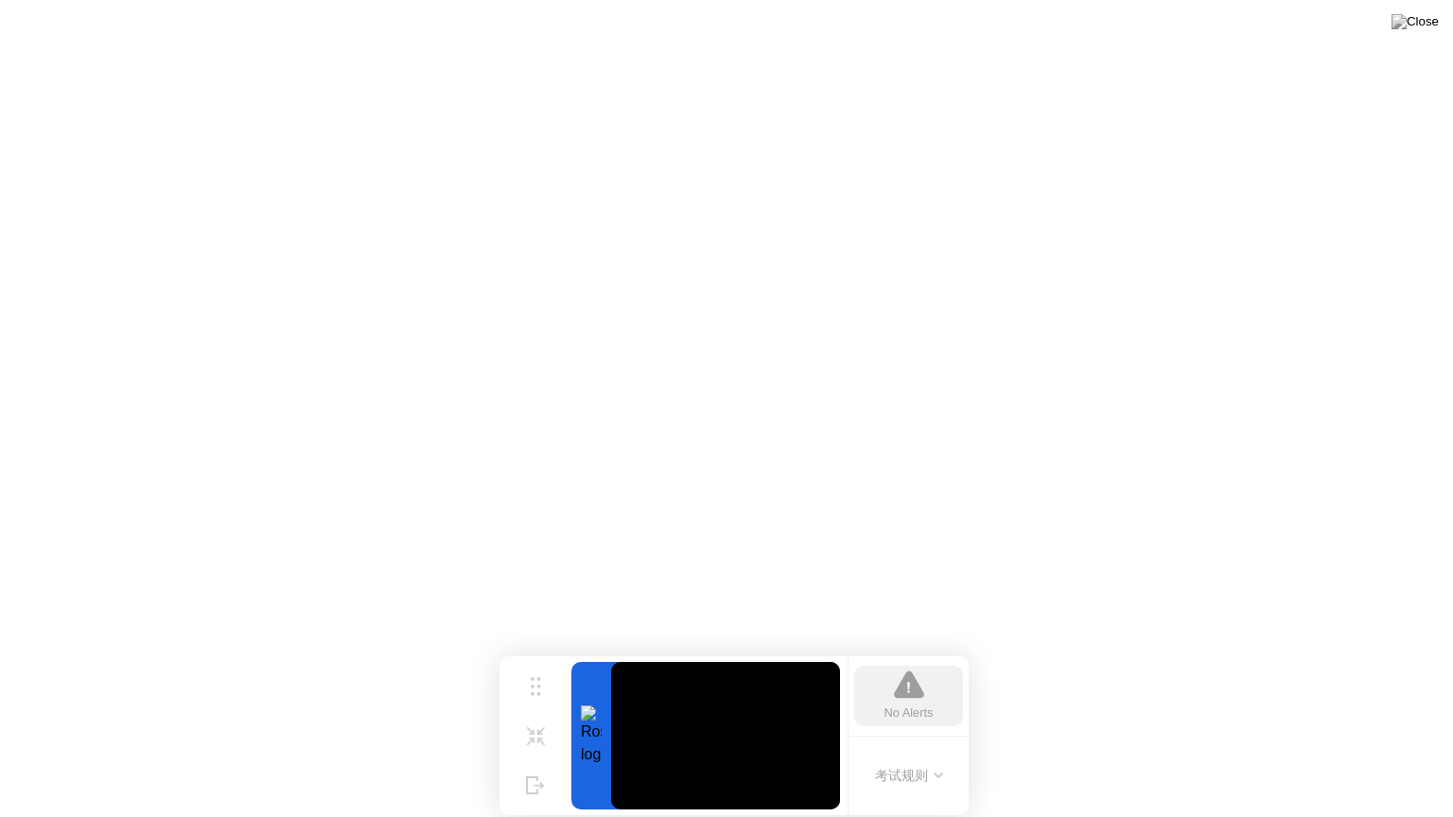
click at [533, 738] on button "缩小" at bounding box center [535, 735] width 49 height 49
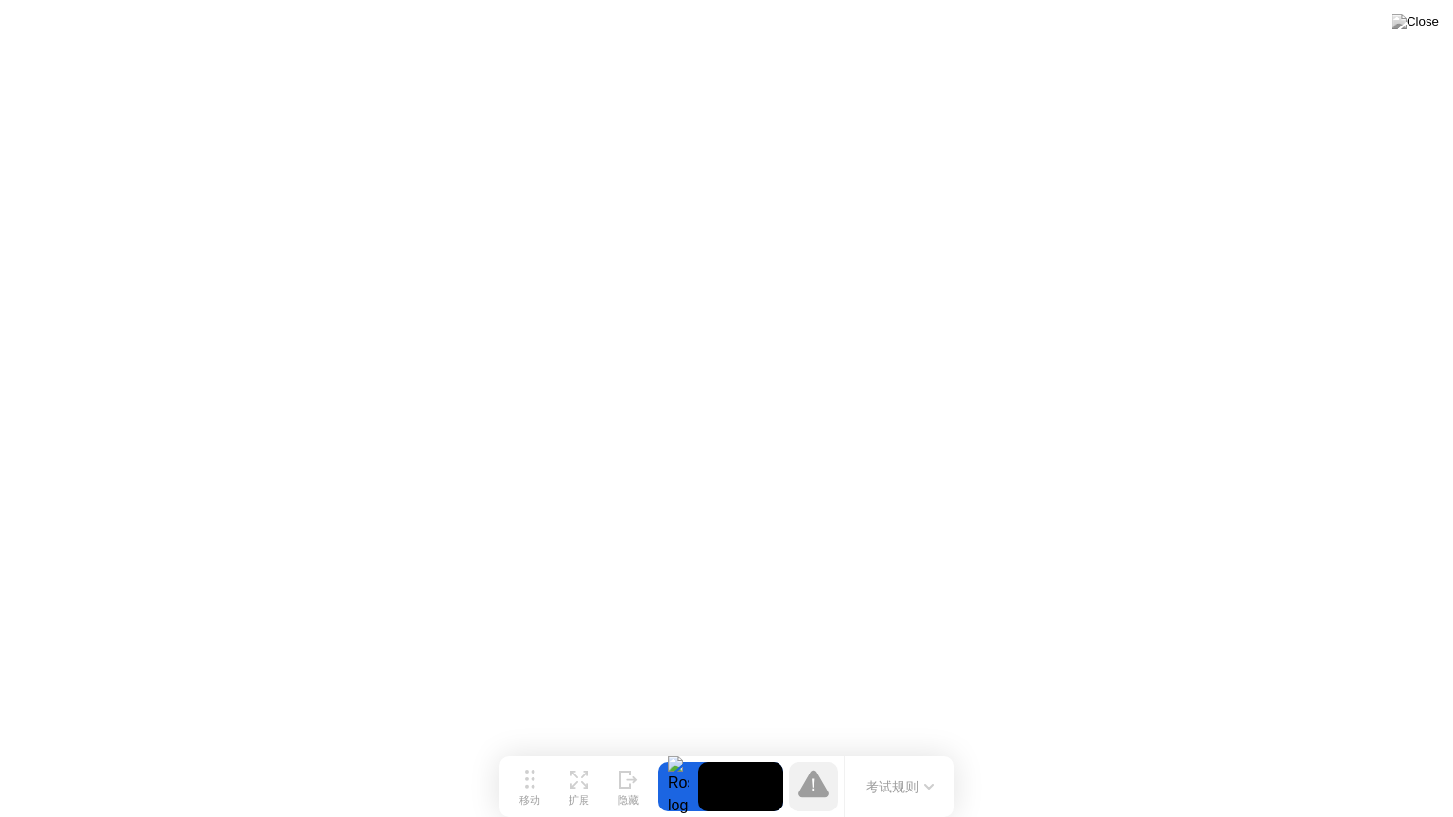
click at [631, 758] on icon at bounding box center [628, 780] width 19 height 18
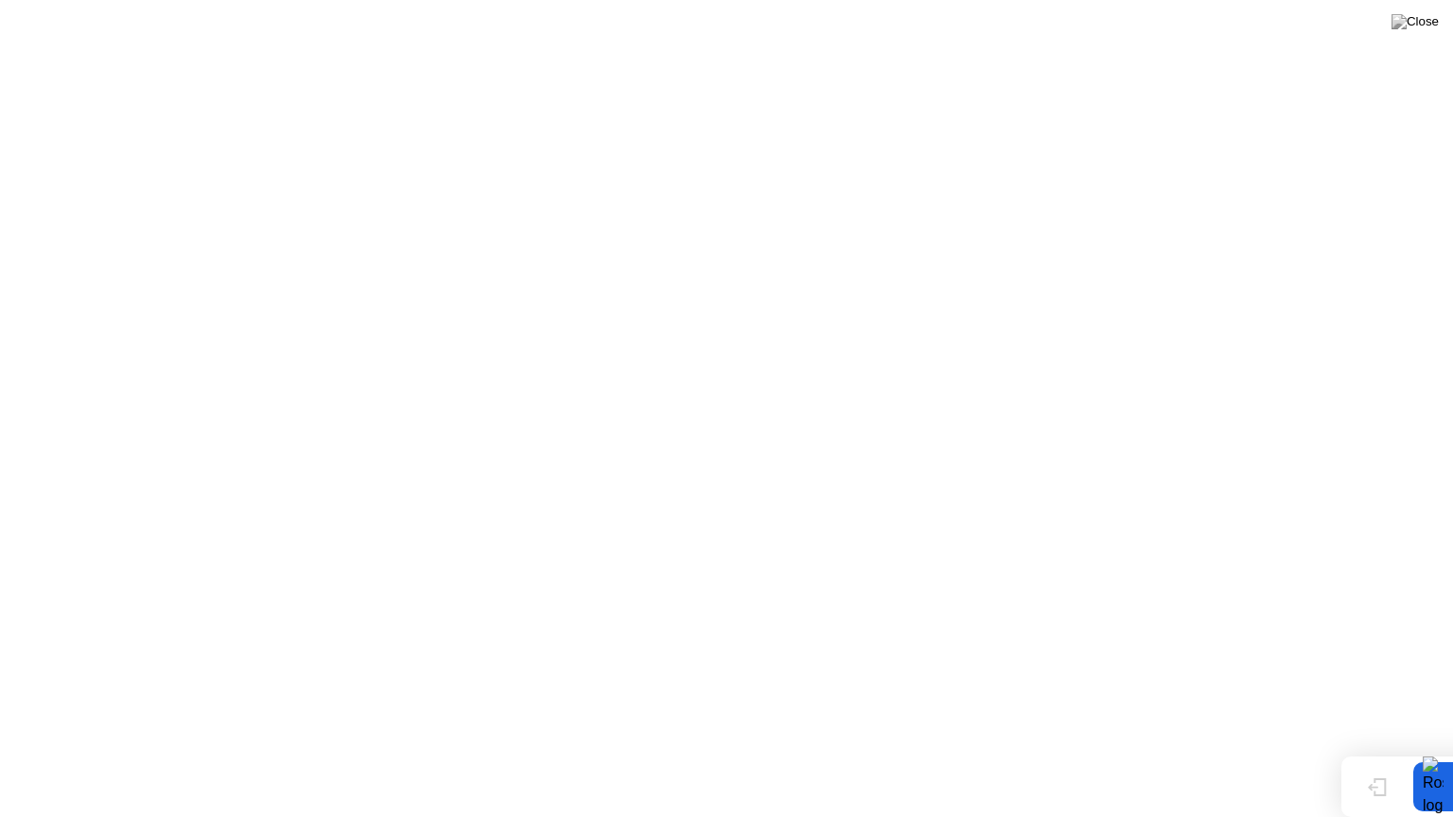
click at [1384, 758] on div "显示" at bounding box center [1377, 800] width 21 height 13
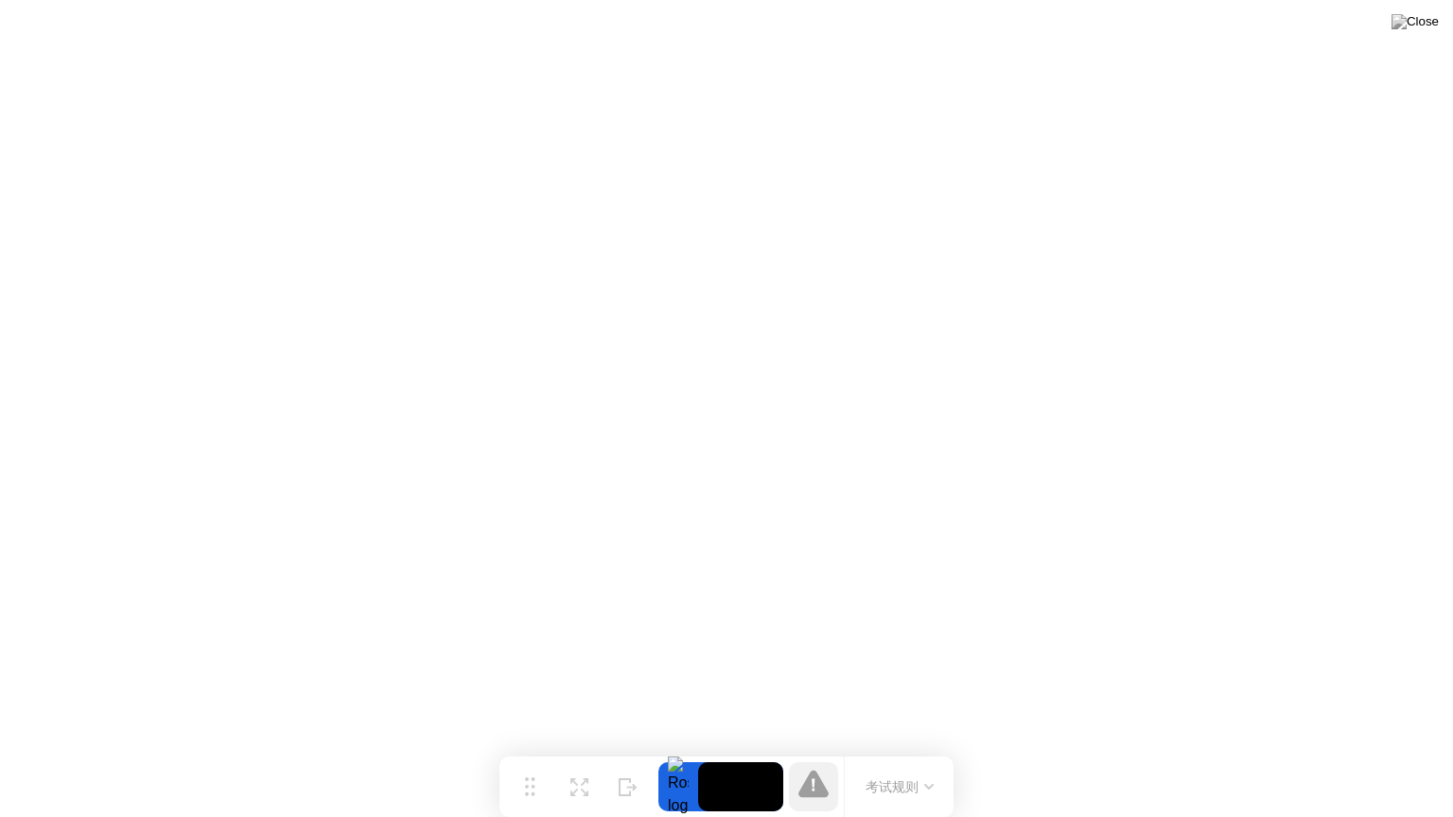
click at [919, 758] on button "考试规则" at bounding box center [899, 787] width 79 height 20
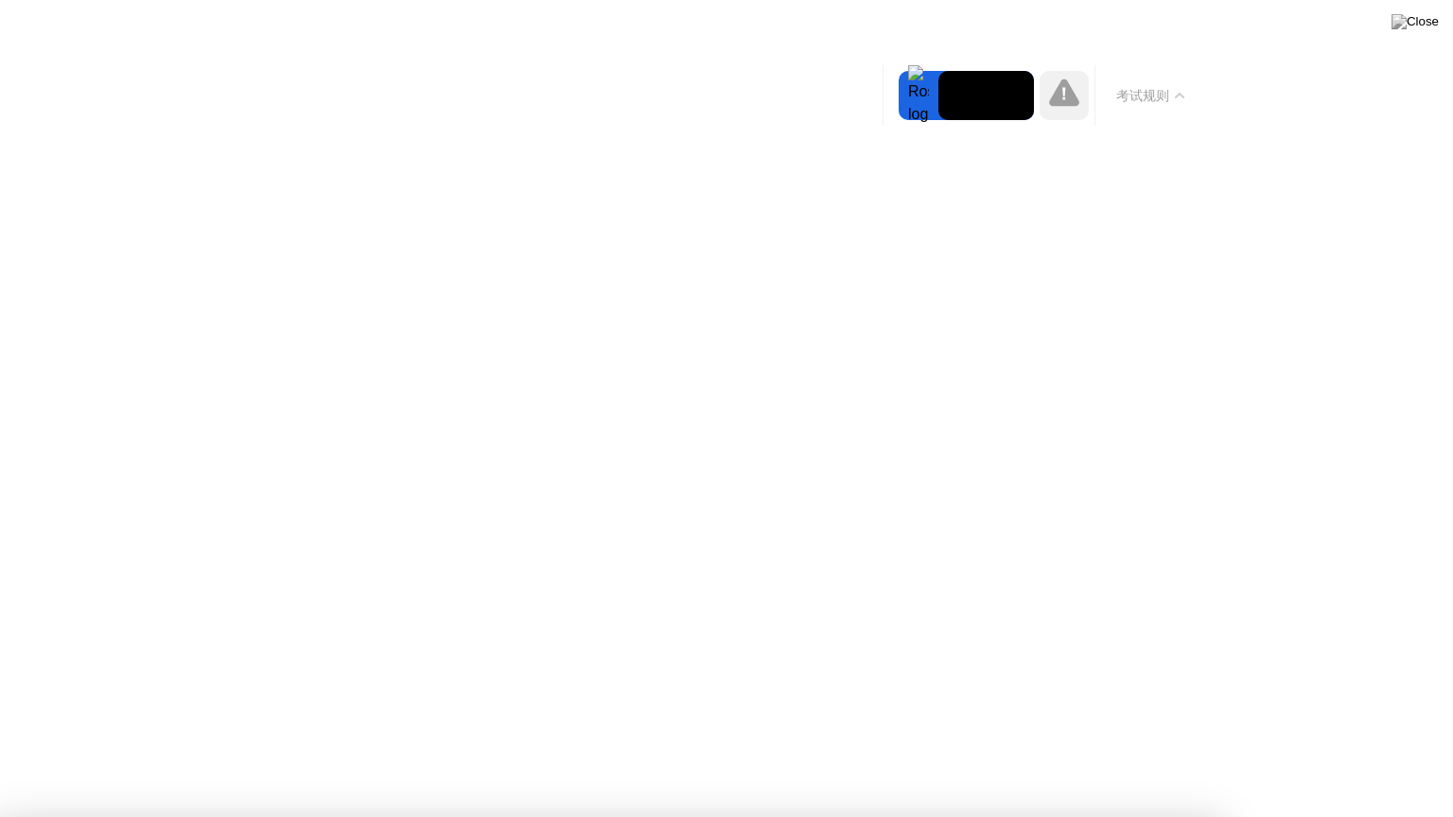
click at [1127, 99] on button "考试规则" at bounding box center [1149, 96] width 79 height 20
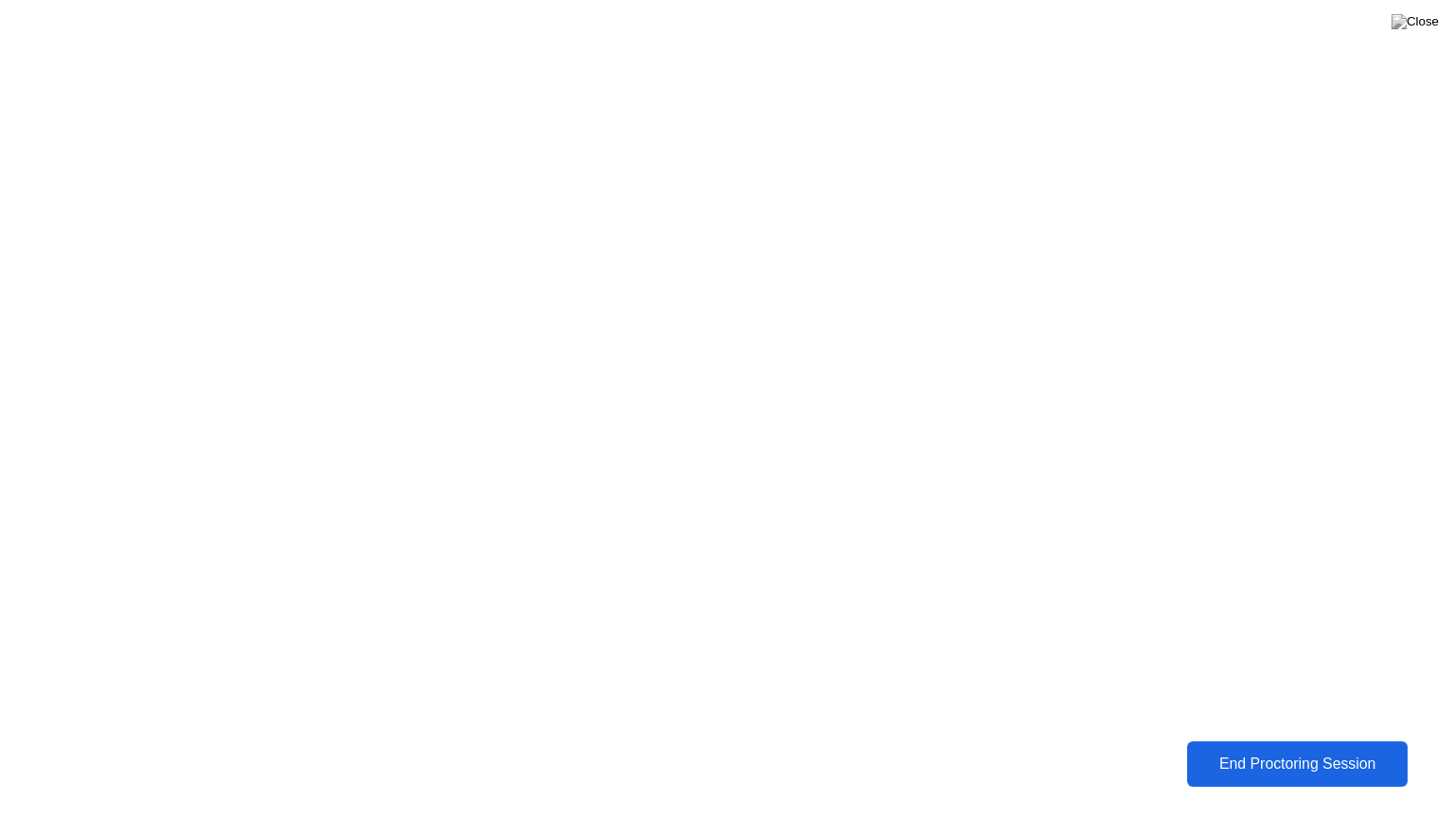
click at [1263, 758] on div "End Proctoring Session" at bounding box center [1297, 764] width 211 height 17
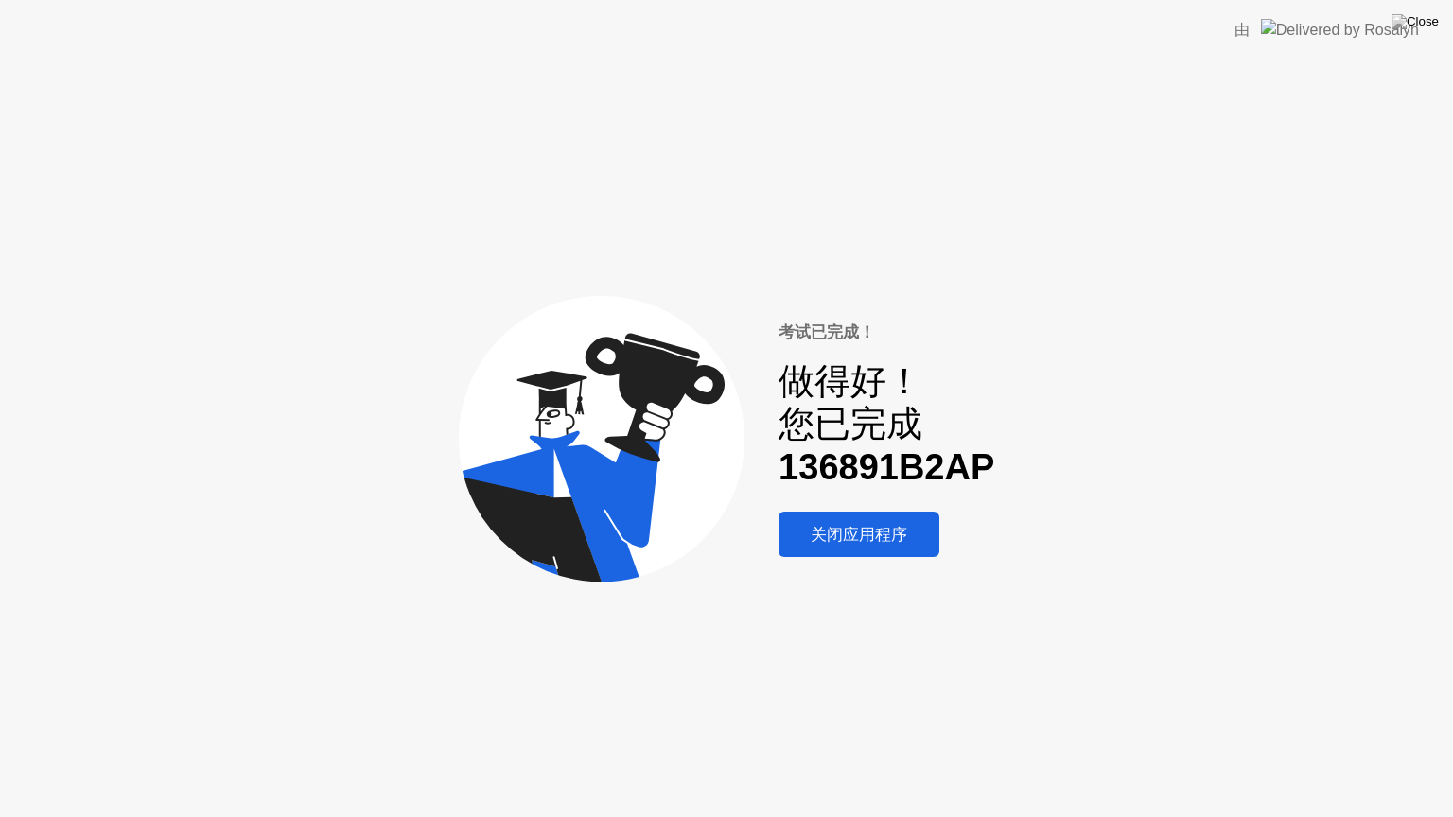
click at [833, 539] on div "关闭应用程序" at bounding box center [858, 535] width 149 height 22
